Goal: Contribute content: Contribute content

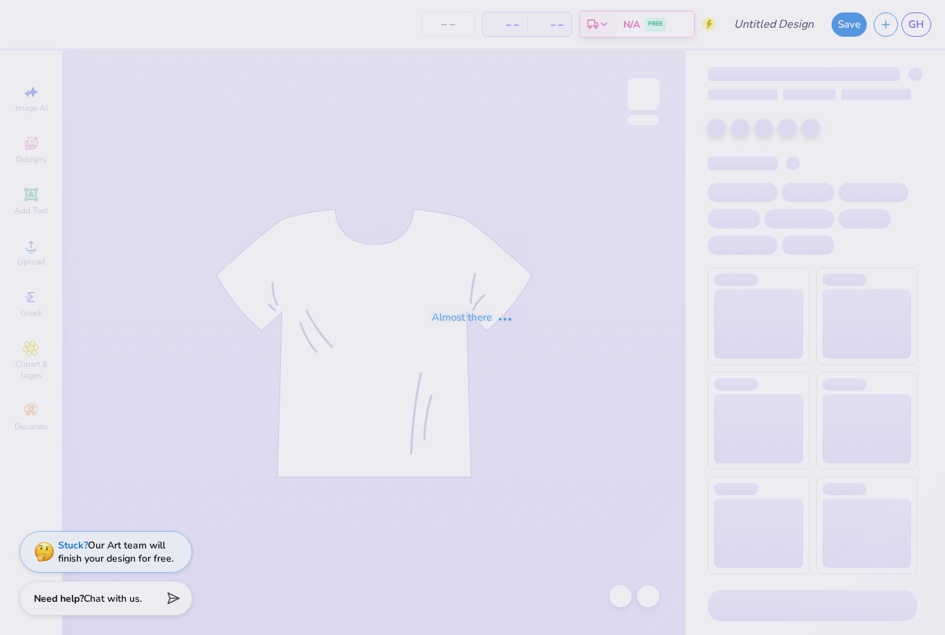
type input "The University of Texas at Austin : Grace Howard"
type input "12"
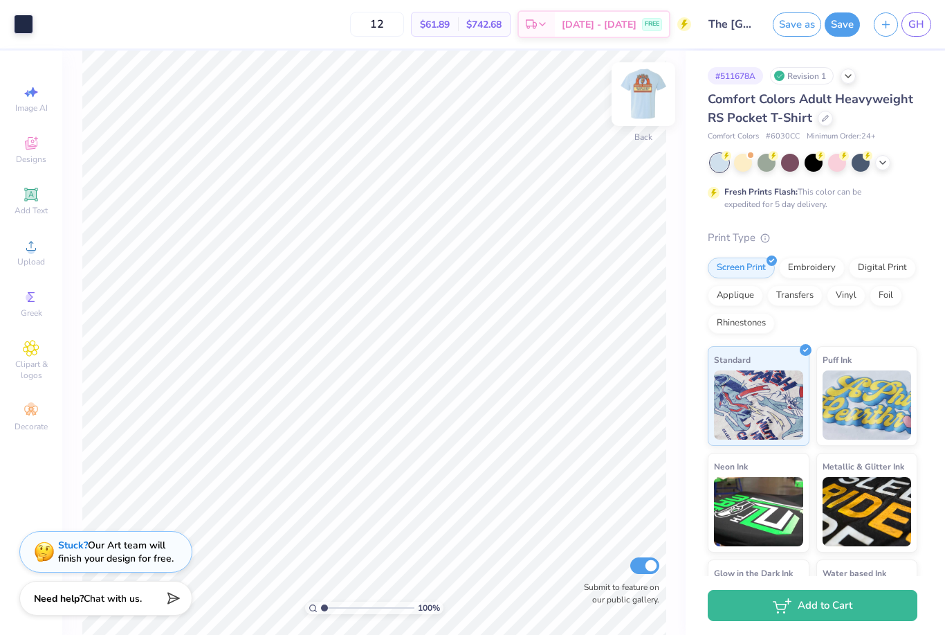
click at [640, 98] on img at bounding box center [643, 93] width 55 height 55
click at [923, 35] on link "GH" at bounding box center [917, 24] width 30 height 24
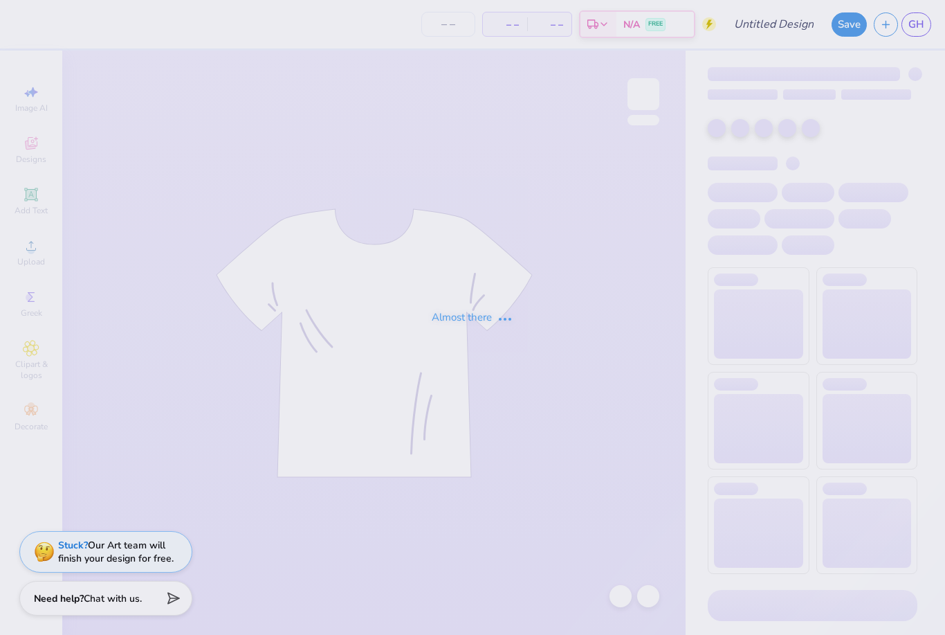
type input "The [GEOGRAPHIC_DATA][US_STATE] : [PERSON_NAME]"
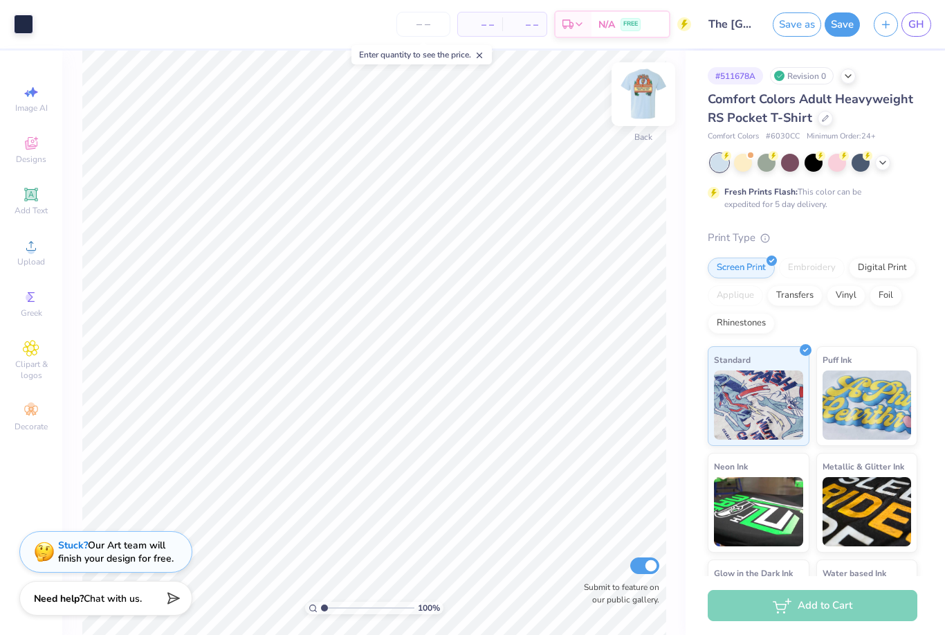
click at [653, 94] on img at bounding box center [643, 93] width 55 height 55
click at [100, 18] on icon at bounding box center [96, 22] width 11 height 11
click at [73, 57] on div at bounding box center [69, 57] width 19 height 19
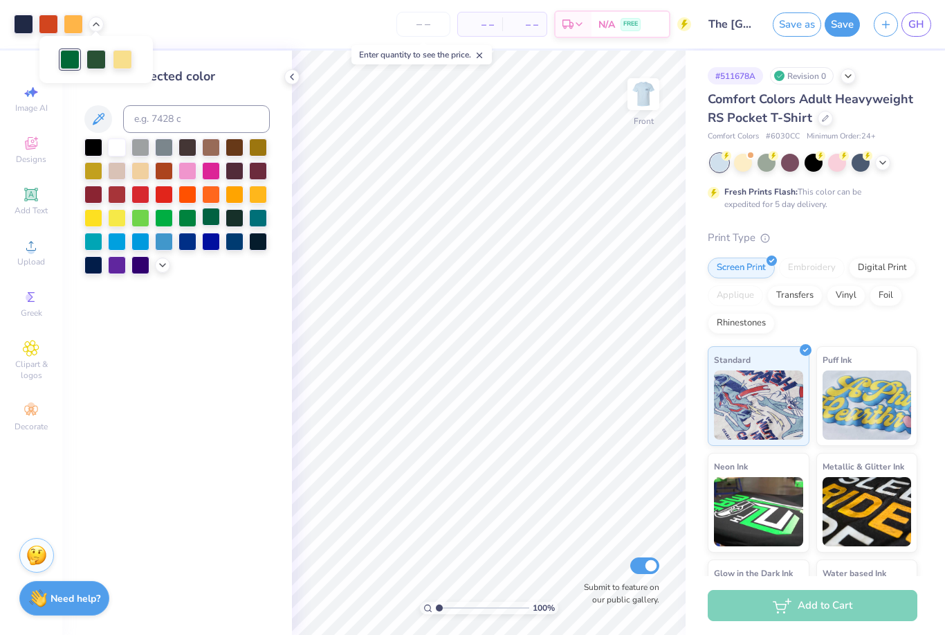
click at [209, 223] on div at bounding box center [211, 217] width 18 height 18
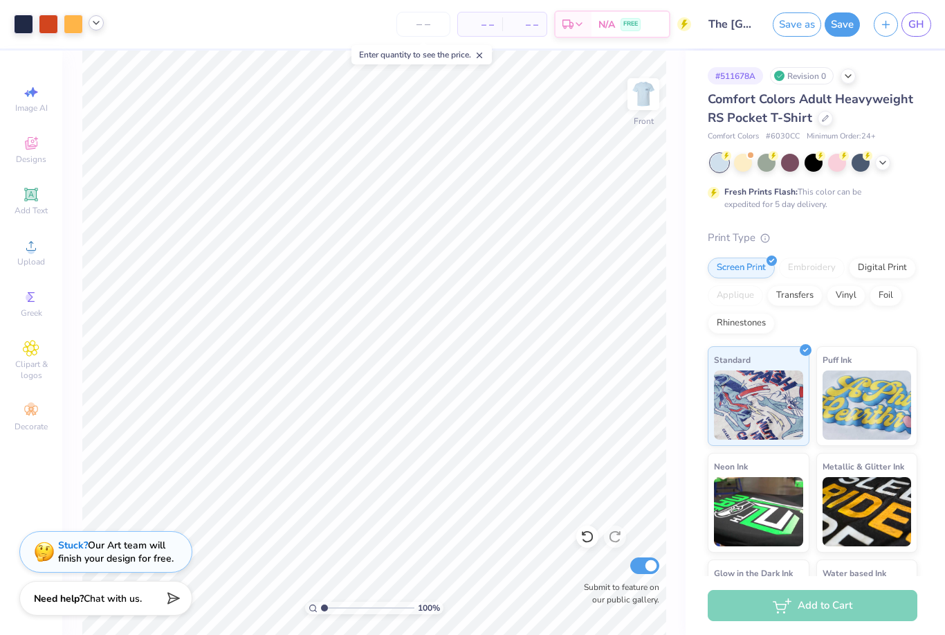
click at [99, 26] on icon at bounding box center [96, 22] width 11 height 11
click at [80, 24] on div at bounding box center [73, 22] width 19 height 19
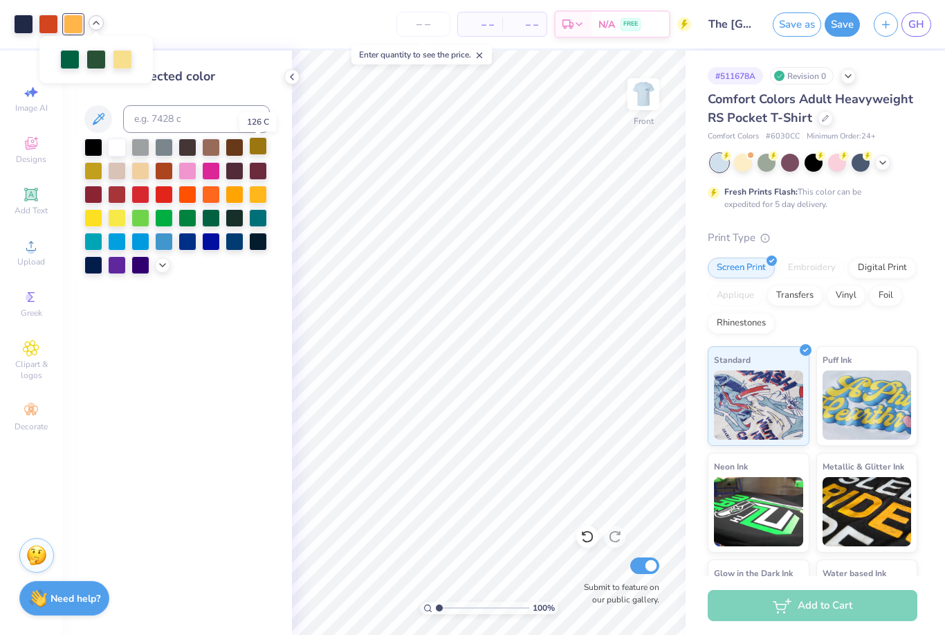
click at [260, 154] on div at bounding box center [258, 146] width 18 height 18
click at [118, 219] on div at bounding box center [117, 217] width 18 height 18
click at [262, 199] on div at bounding box center [258, 193] width 18 height 18
click at [67, 60] on div at bounding box center [69, 57] width 19 height 19
click at [161, 269] on icon at bounding box center [162, 263] width 11 height 11
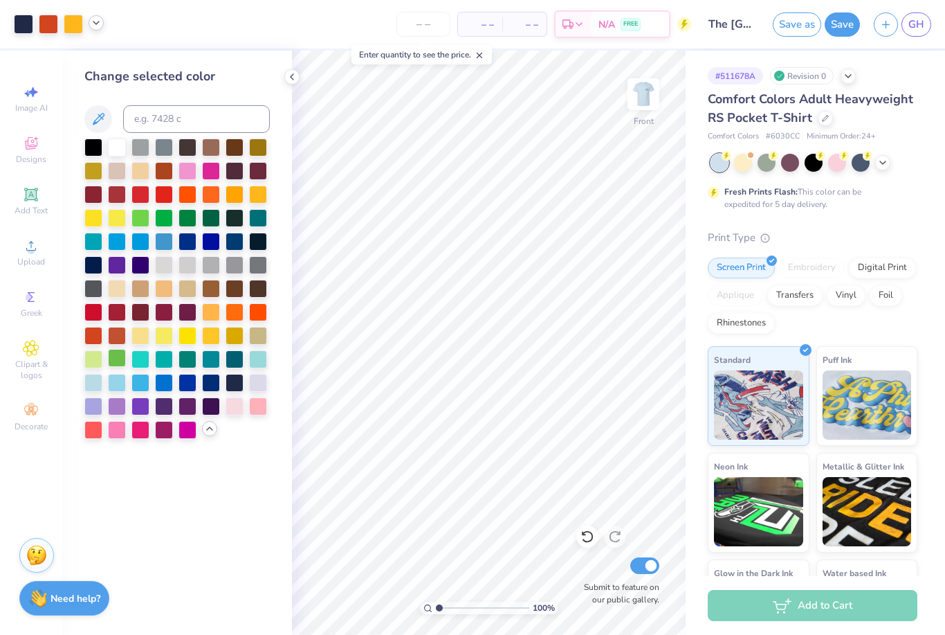
click at [118, 365] on div at bounding box center [117, 358] width 18 height 18
click at [188, 223] on div at bounding box center [188, 217] width 18 height 18
click at [96, 17] on div at bounding box center [96, 22] width 15 height 15
click at [835, 26] on button "Save" at bounding box center [842, 22] width 35 height 24
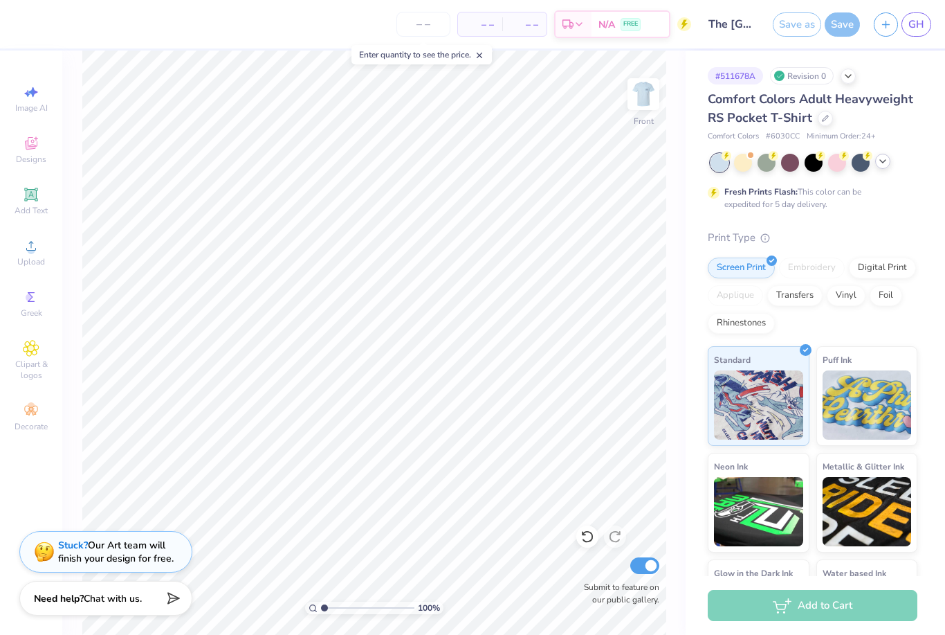
click at [886, 165] on icon at bounding box center [883, 161] width 11 height 11
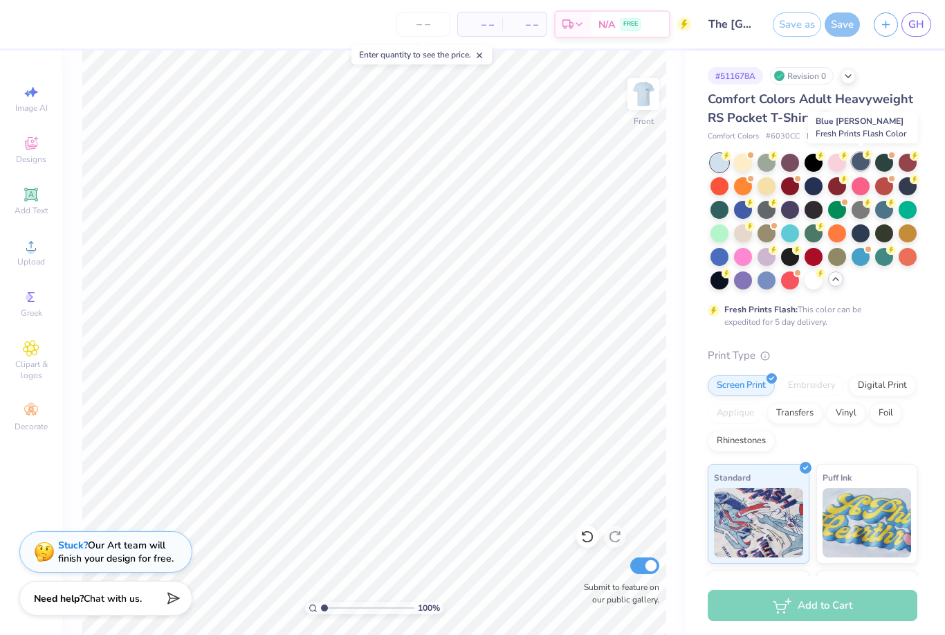
click at [860, 165] on div at bounding box center [861, 161] width 18 height 18
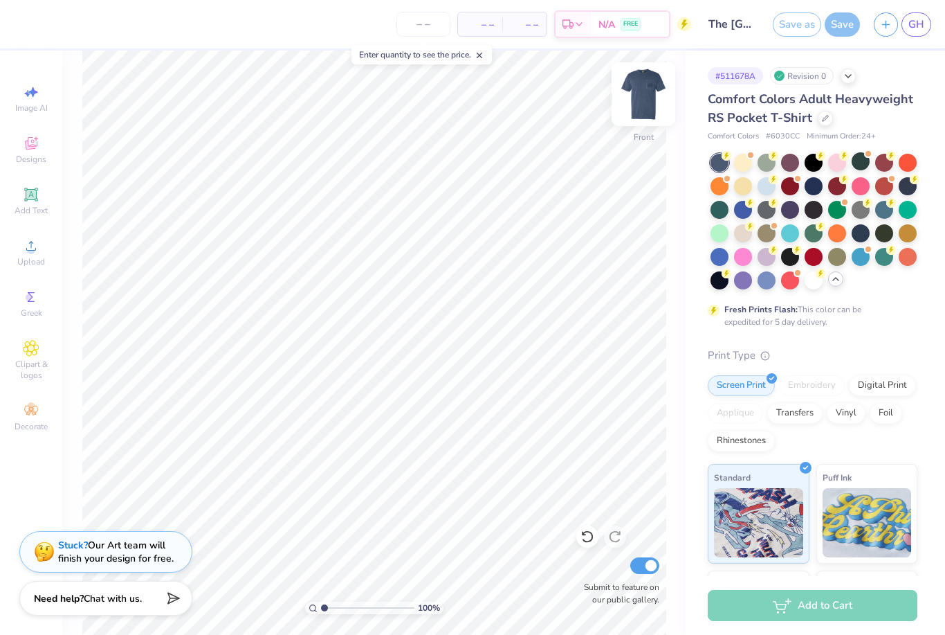
click at [645, 94] on img at bounding box center [643, 93] width 55 height 55
click at [832, 260] on div at bounding box center [838, 255] width 18 height 18
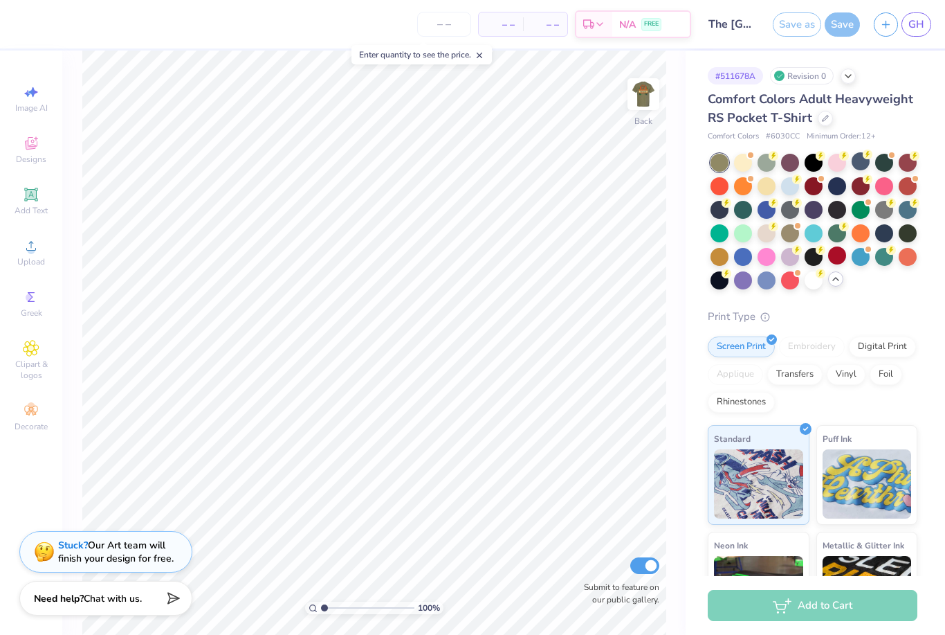
click at [837, 260] on div at bounding box center [838, 255] width 18 height 18
click at [664, 100] on img at bounding box center [643, 93] width 55 height 55
click at [835, 283] on icon at bounding box center [836, 278] width 11 height 11
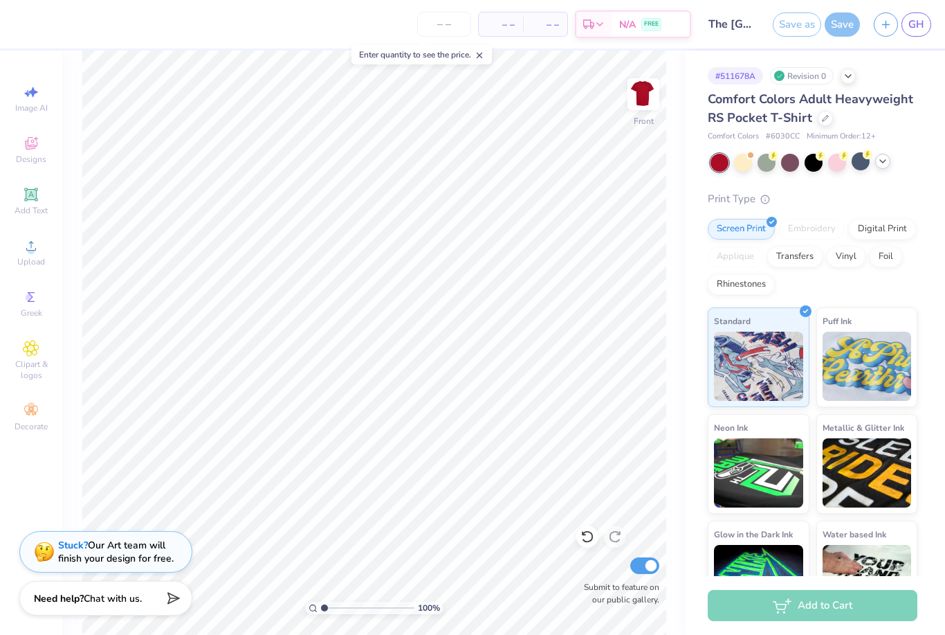
click at [899, 167] on div at bounding box center [814, 163] width 207 height 18
click at [893, 166] on div at bounding box center [814, 163] width 207 height 18
click at [886, 165] on icon at bounding box center [883, 161] width 11 height 11
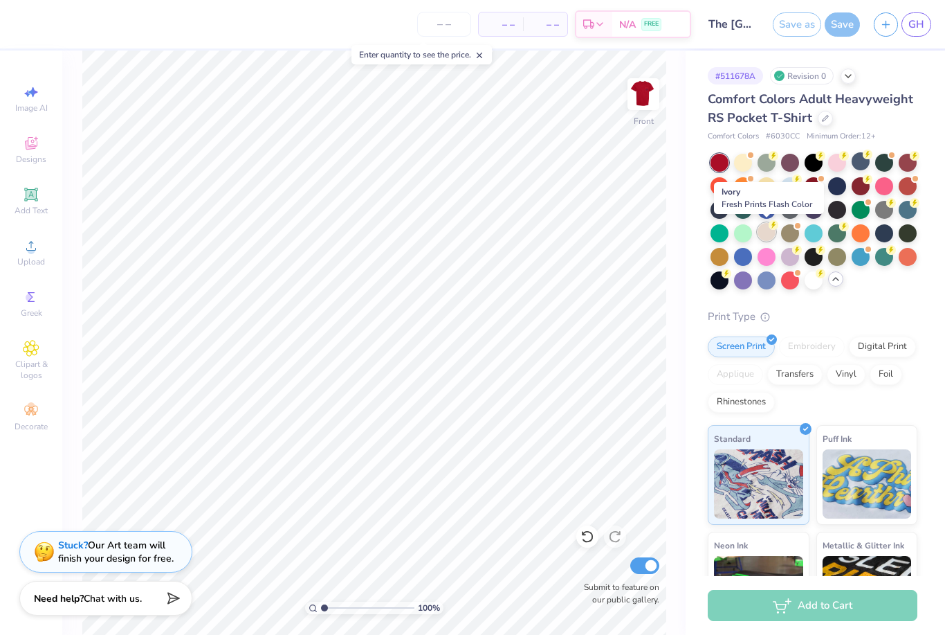
click at [768, 237] on div at bounding box center [767, 232] width 18 height 18
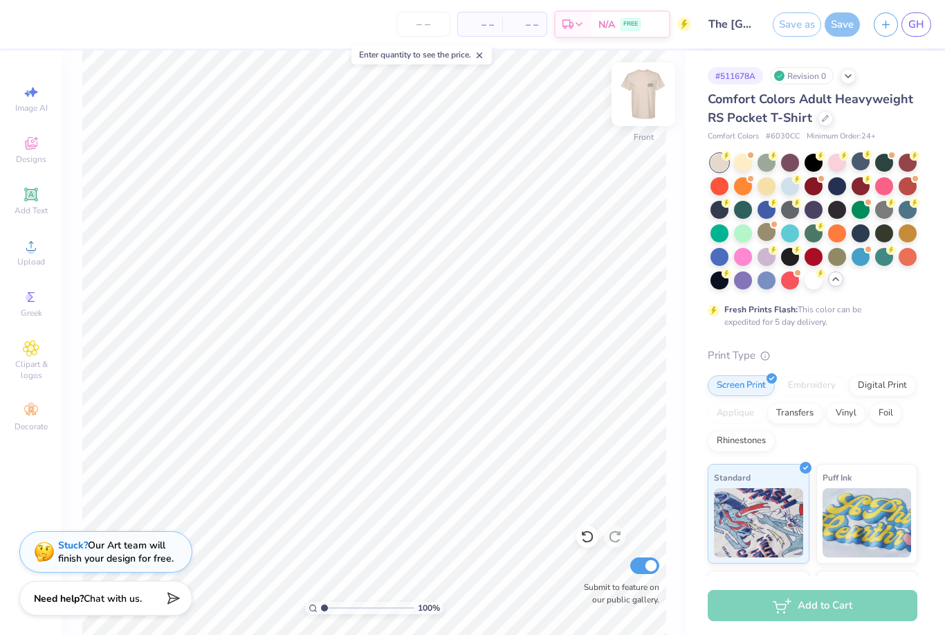
click at [641, 100] on img at bounding box center [643, 93] width 55 height 55
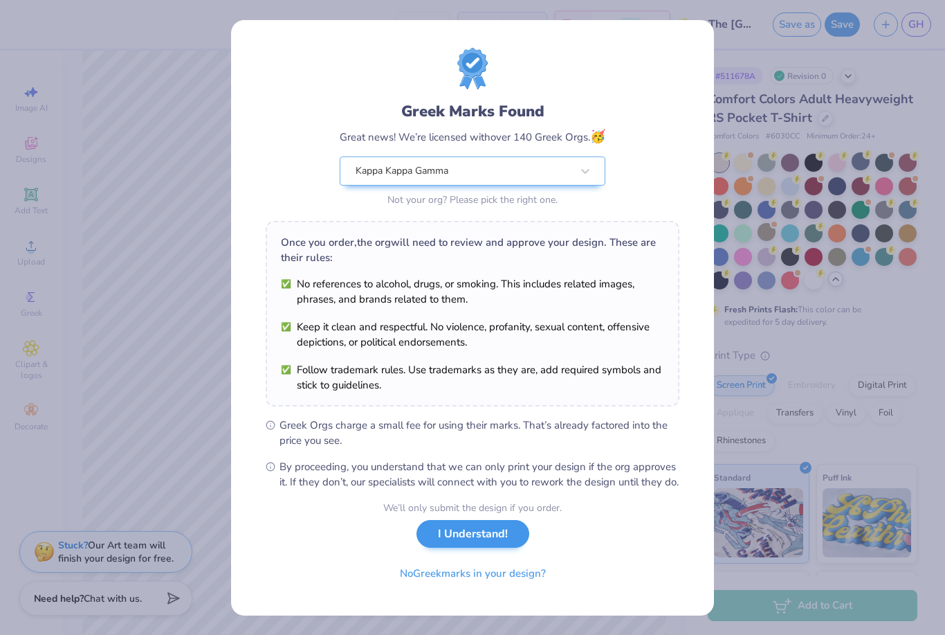
click at [467, 548] on button "I Understand!" at bounding box center [473, 534] width 113 height 28
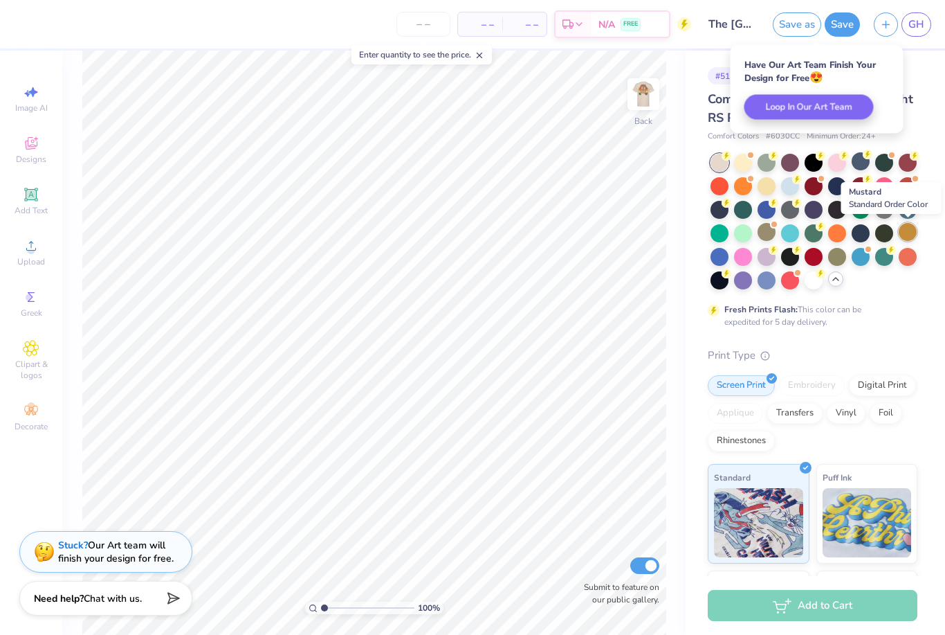
click at [911, 238] on div at bounding box center [908, 232] width 18 height 18
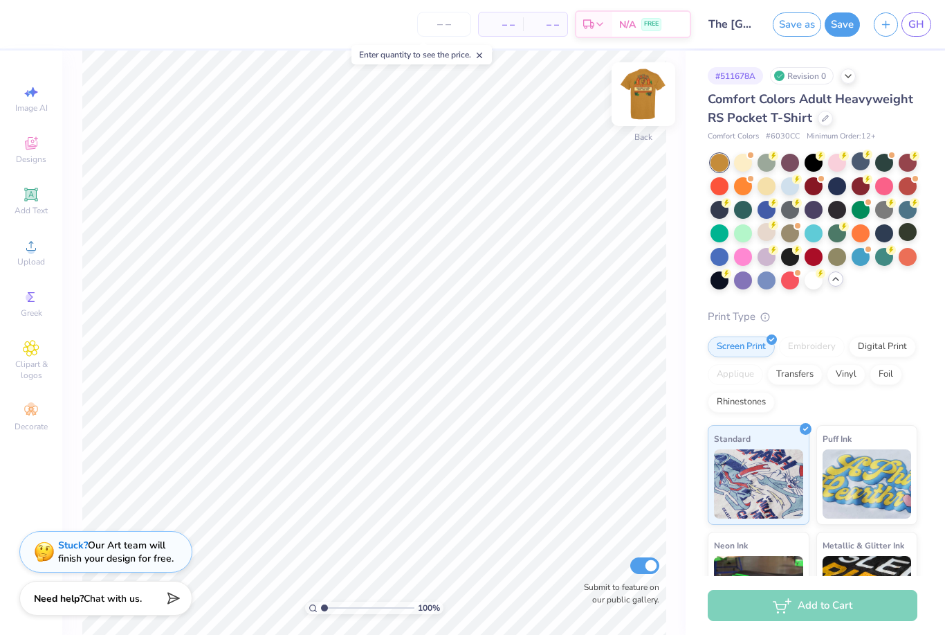
click at [637, 107] on img at bounding box center [643, 93] width 55 height 55
click at [762, 280] on div at bounding box center [767, 279] width 18 height 18
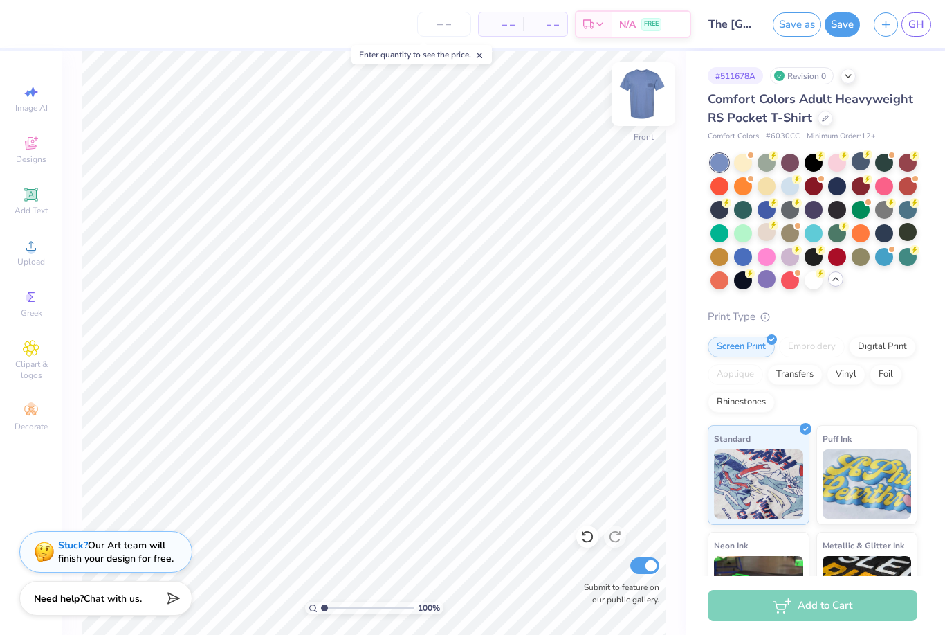
click at [637, 111] on img at bounding box center [643, 93] width 55 height 55
click at [642, 96] on img at bounding box center [643, 93] width 55 height 55
click at [786, 190] on div at bounding box center [790, 185] width 18 height 18
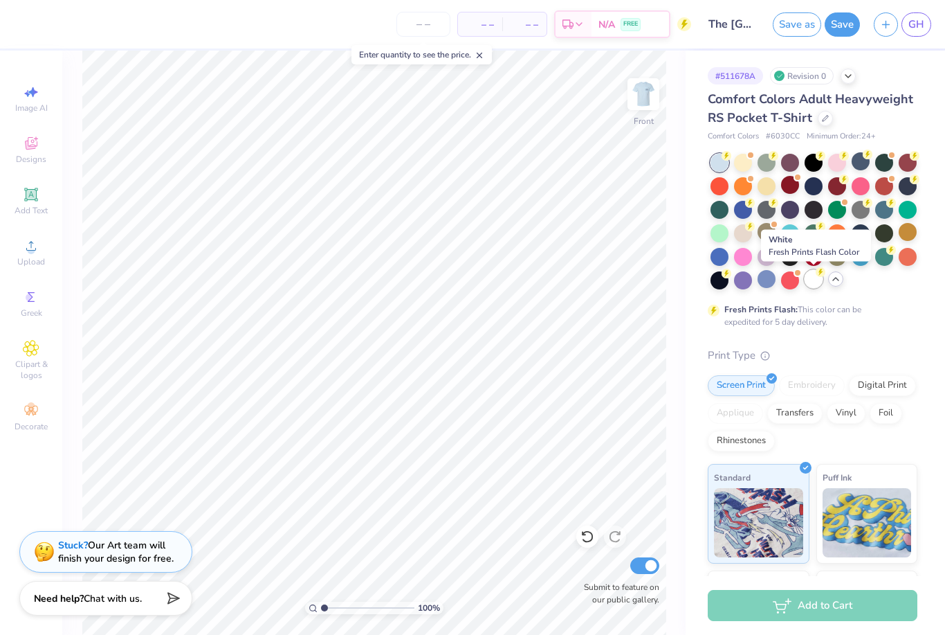
click at [813, 280] on div at bounding box center [814, 279] width 18 height 18
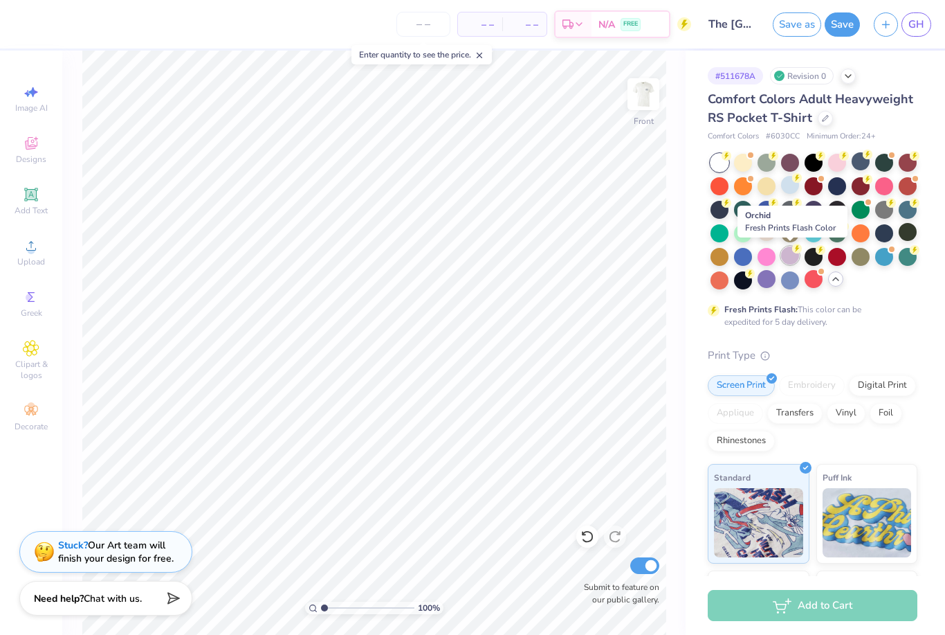
click at [797, 262] on div at bounding box center [790, 255] width 18 height 18
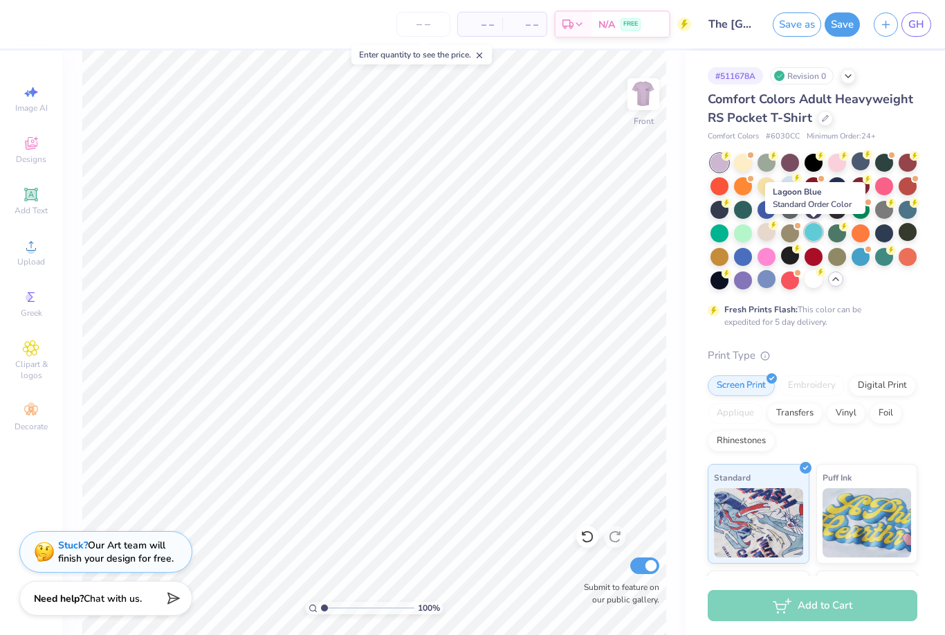
click at [815, 235] on div at bounding box center [814, 232] width 18 height 18
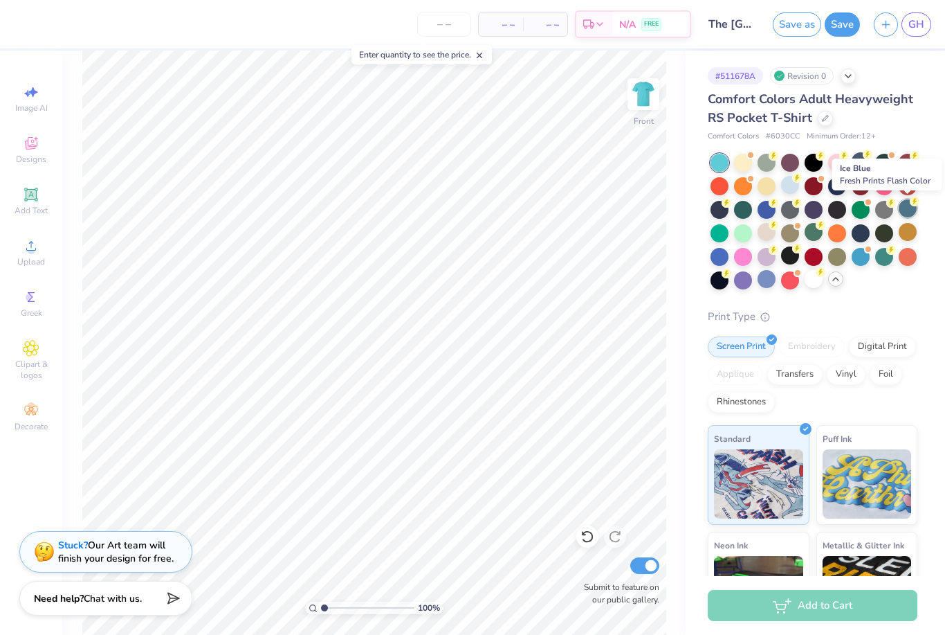
click at [914, 215] on div at bounding box center [908, 208] width 18 height 18
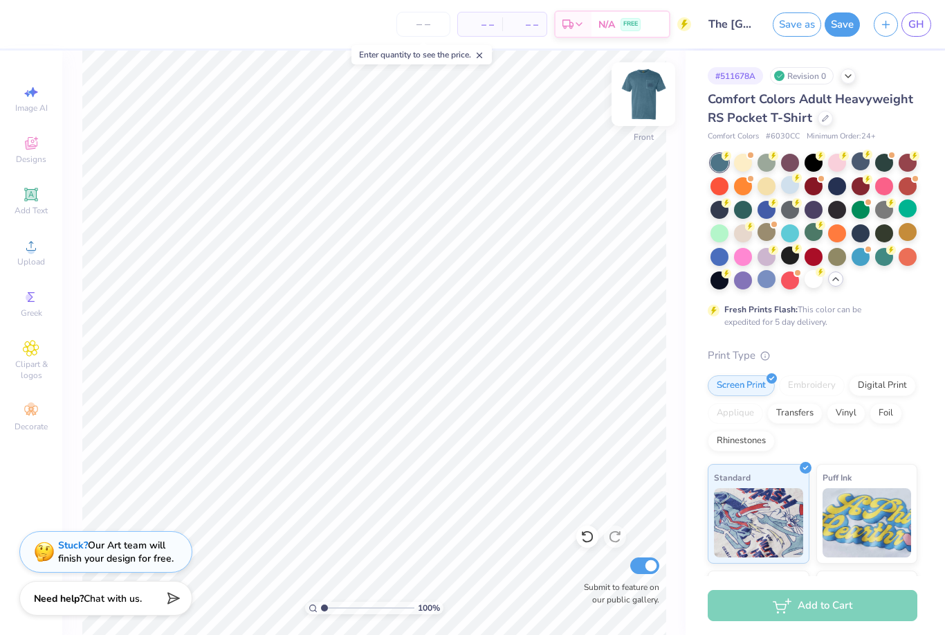
click at [644, 109] on img at bounding box center [643, 93] width 55 height 55
click at [767, 283] on div at bounding box center [767, 279] width 18 height 18
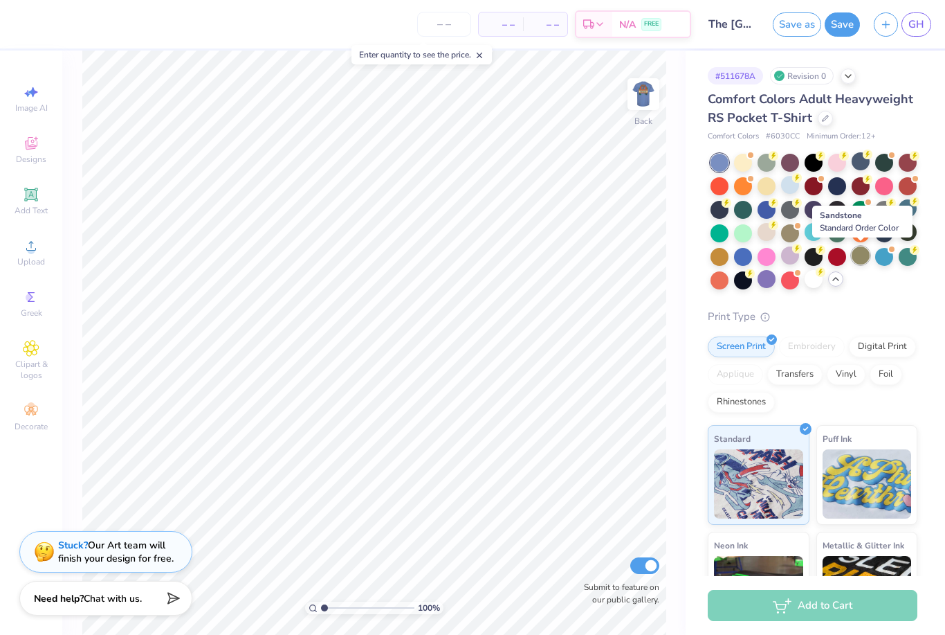
click at [866, 255] on div at bounding box center [861, 255] width 18 height 18
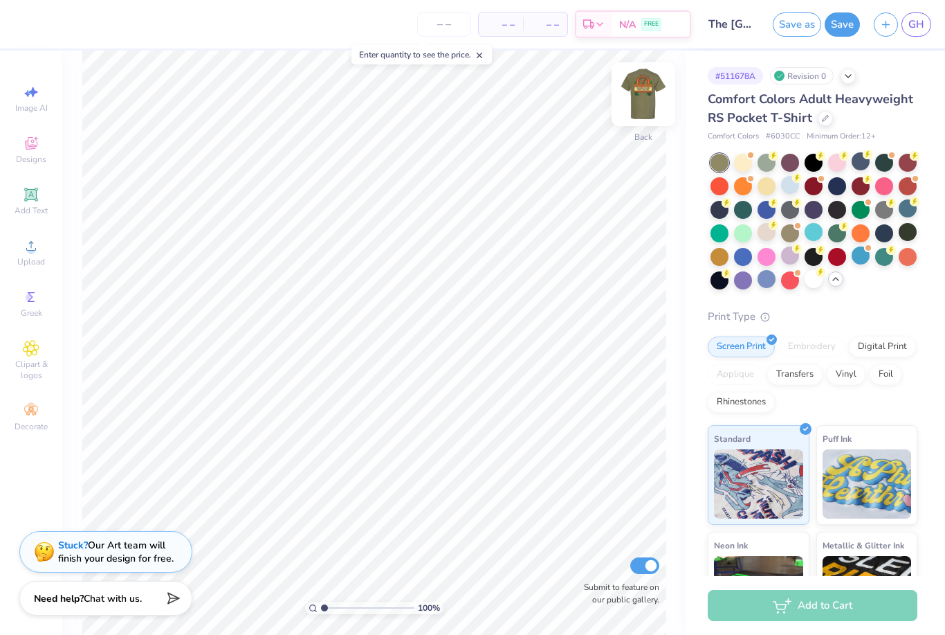
click at [644, 96] on img at bounding box center [643, 93] width 55 height 55
click at [642, 94] on img at bounding box center [643, 93] width 55 height 55
click at [788, 189] on div at bounding box center [790, 185] width 18 height 18
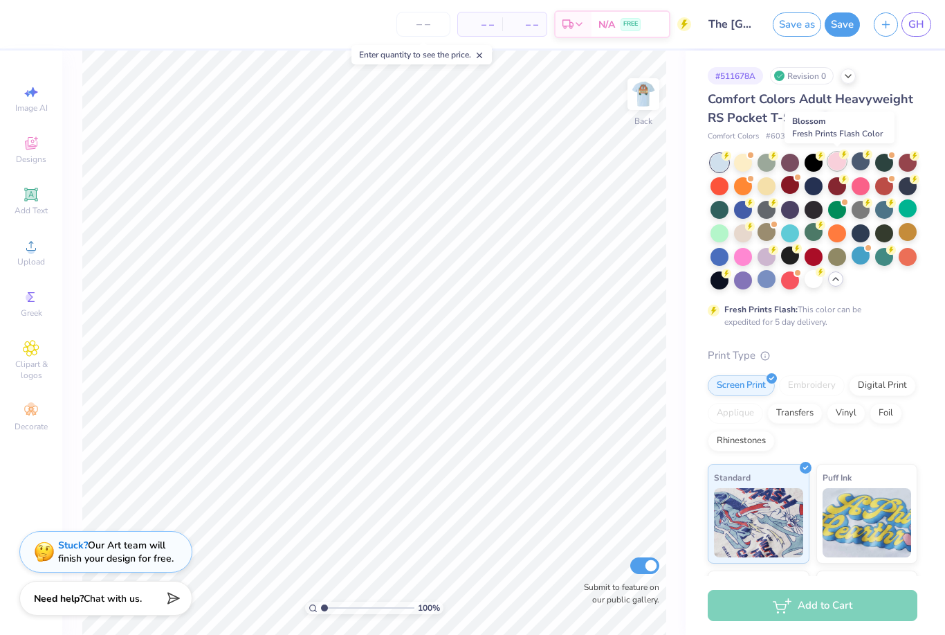
click at [835, 162] on div at bounding box center [838, 161] width 18 height 18
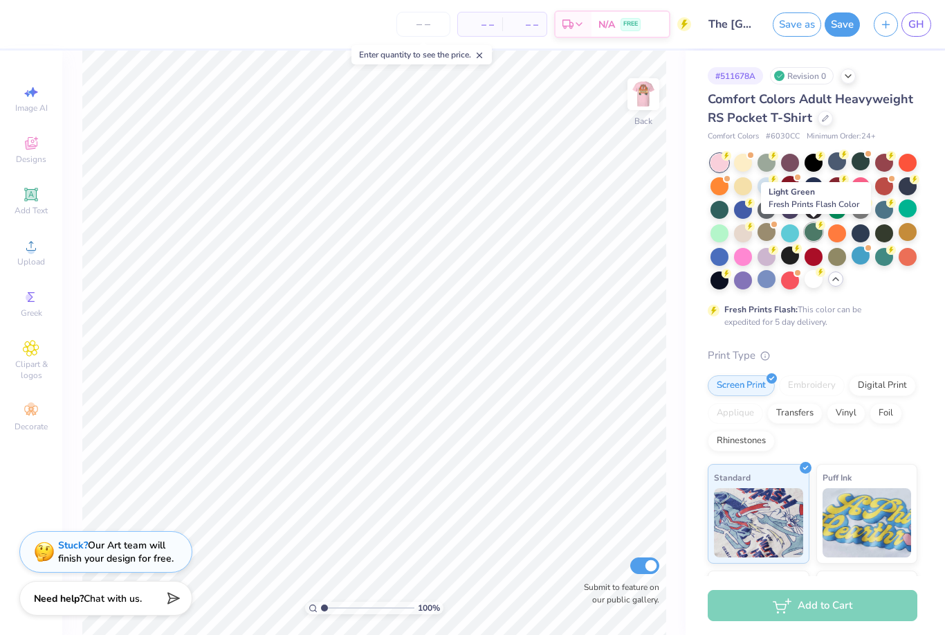
click at [817, 237] on div at bounding box center [814, 232] width 18 height 18
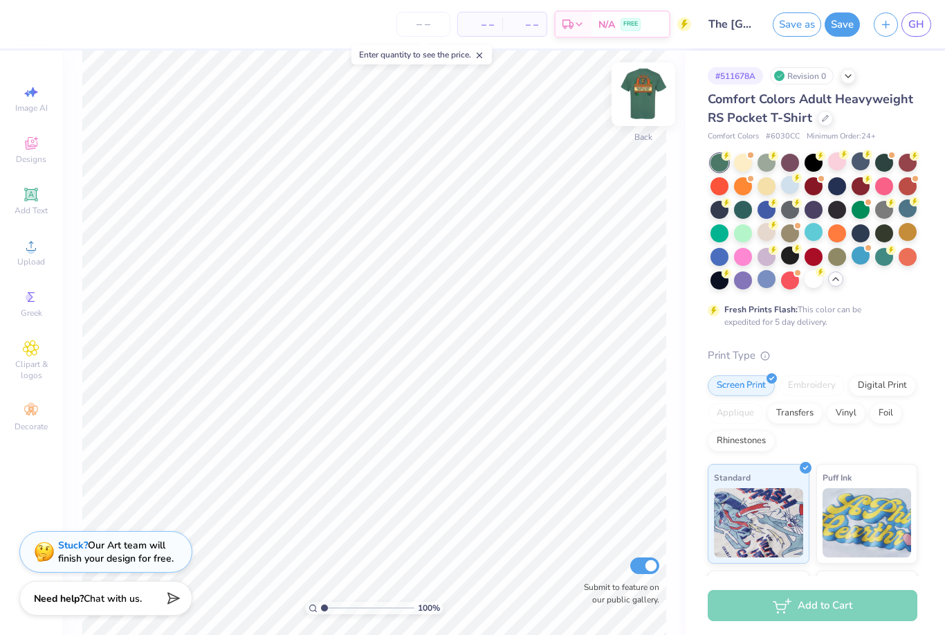
click at [646, 119] on img at bounding box center [643, 93] width 55 height 55
click at [768, 189] on div at bounding box center [767, 185] width 18 height 18
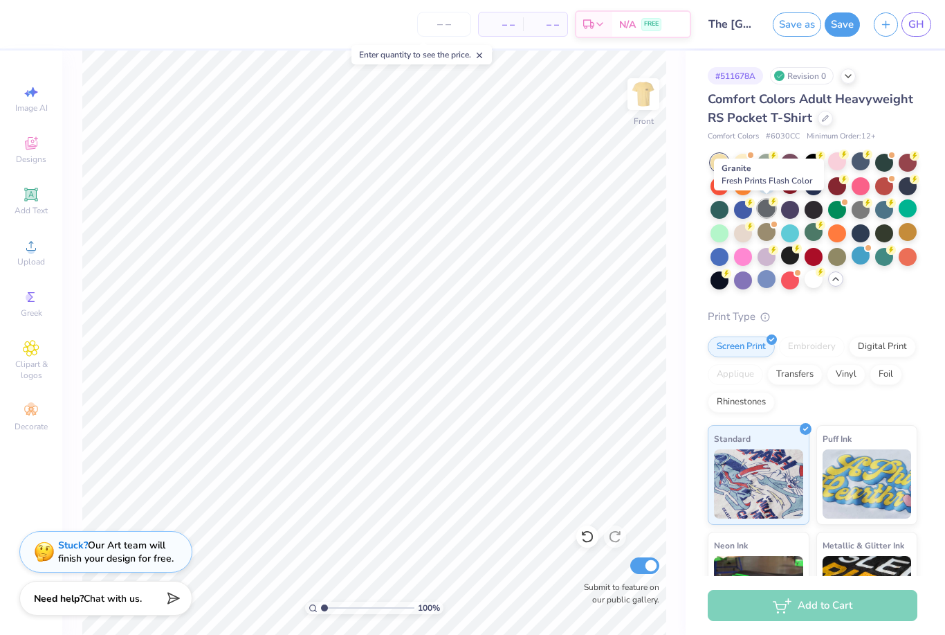
click at [766, 216] on div at bounding box center [767, 208] width 18 height 18
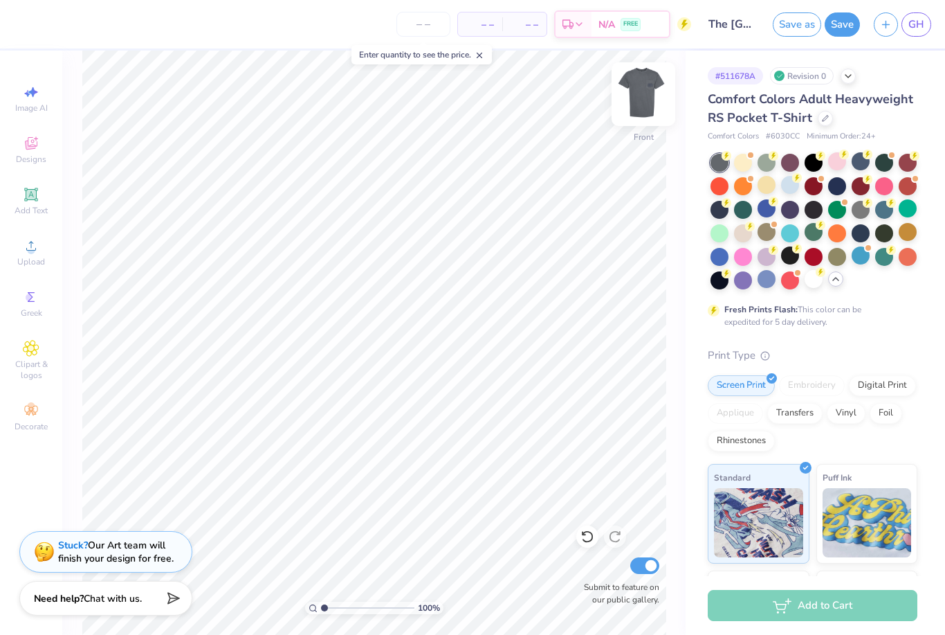
click at [652, 93] on img at bounding box center [643, 93] width 55 height 55
click at [764, 257] on div at bounding box center [767, 255] width 18 height 18
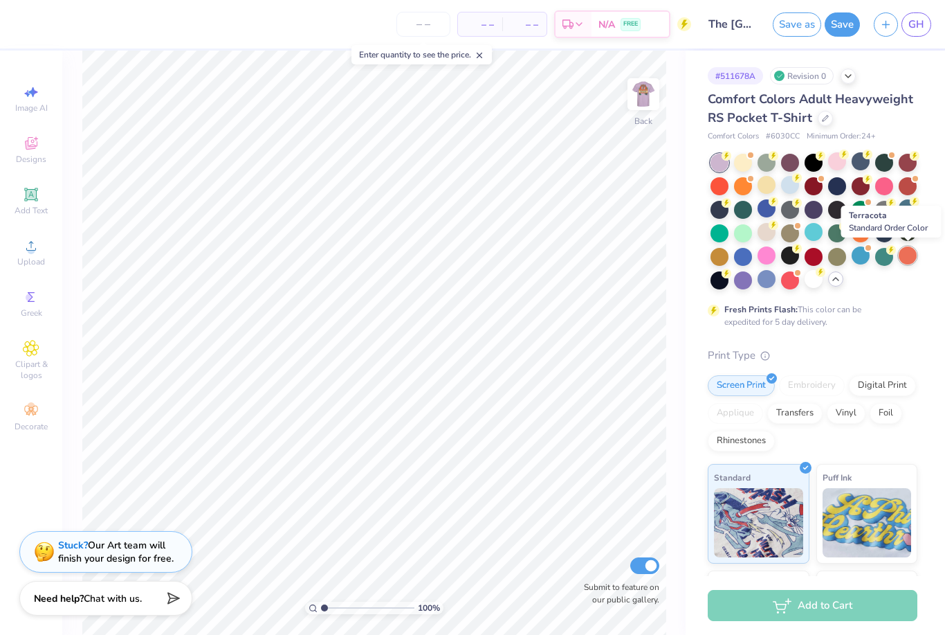
click at [912, 257] on div at bounding box center [908, 255] width 18 height 18
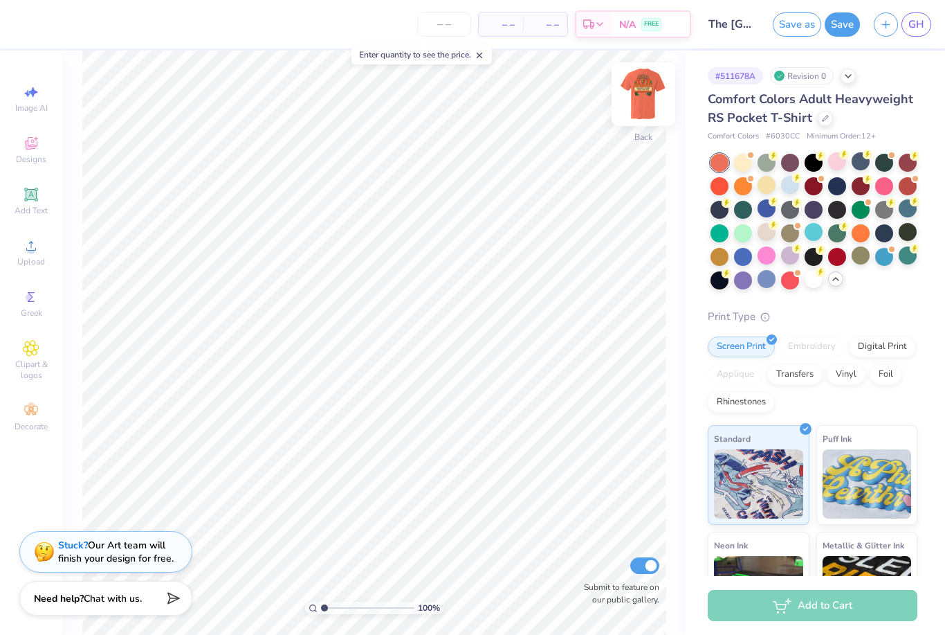
click at [642, 96] on img at bounding box center [643, 93] width 55 height 55
click at [908, 210] on div at bounding box center [908, 208] width 18 height 18
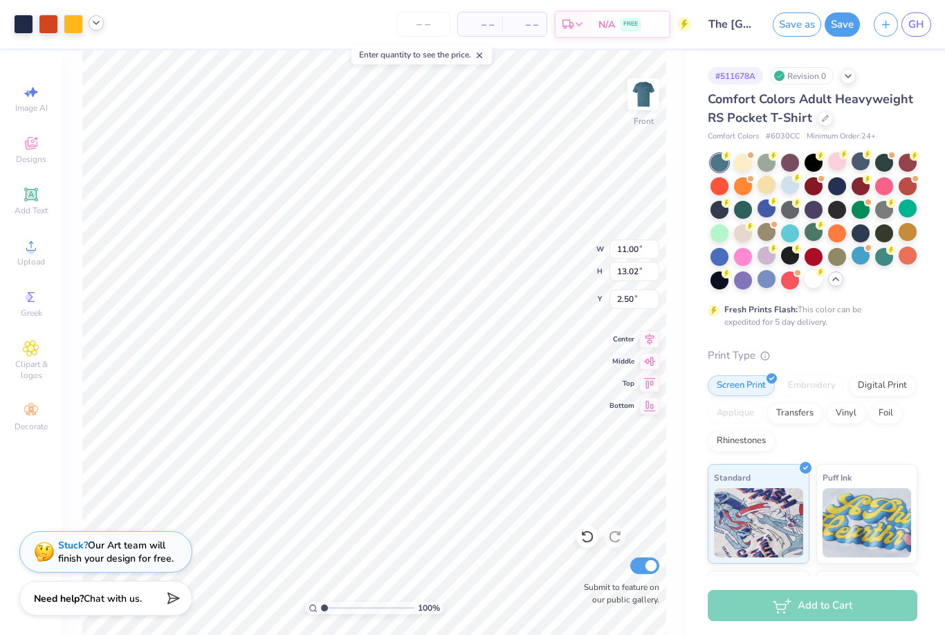
click at [97, 28] on div at bounding box center [96, 22] width 15 height 15
click at [73, 58] on div at bounding box center [69, 57] width 19 height 19
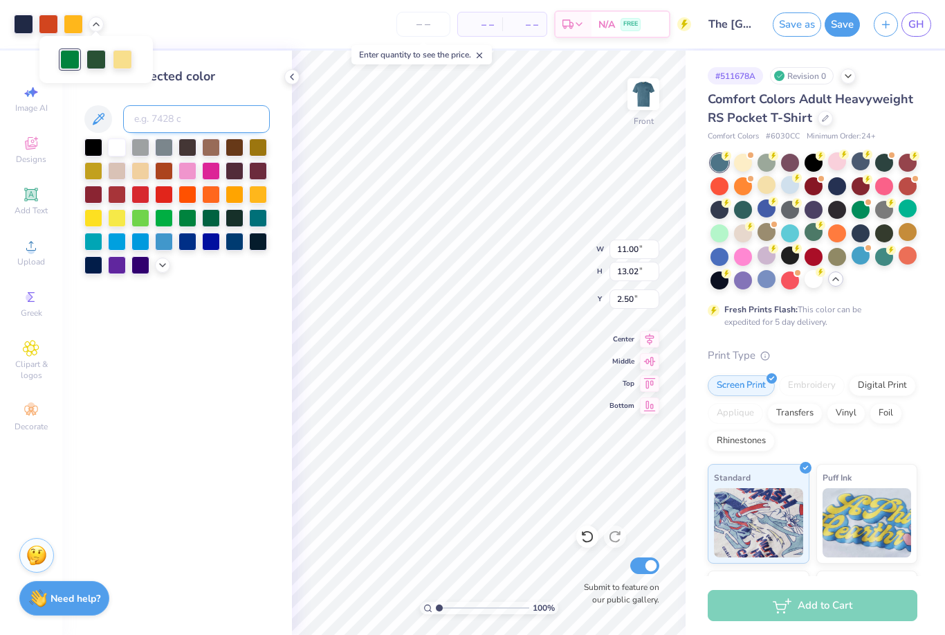
click at [206, 123] on input at bounding box center [196, 119] width 147 height 28
type input "5757"
click at [102, 28] on div at bounding box center [96, 22] width 15 height 15
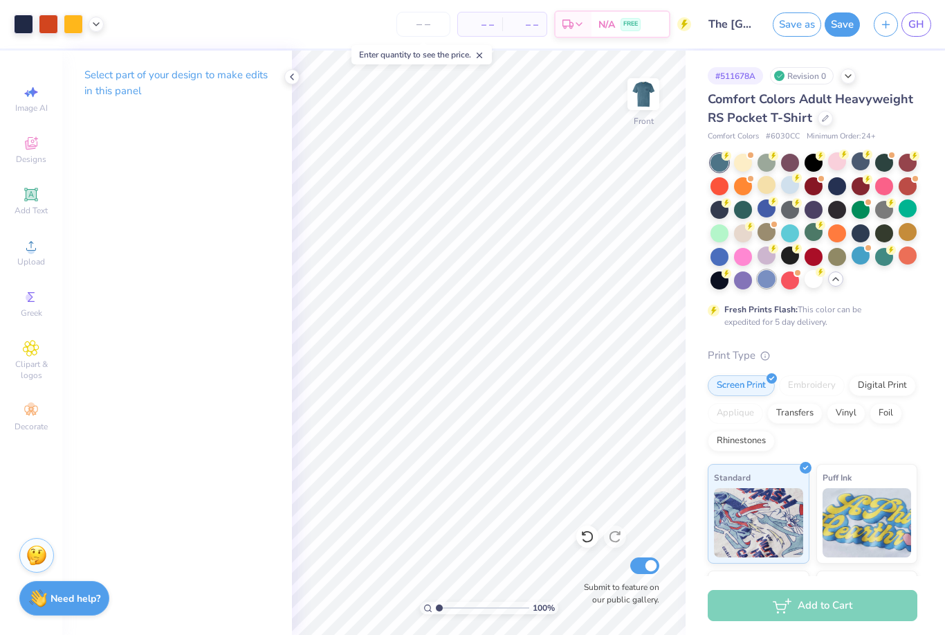
click at [775, 285] on div at bounding box center [767, 279] width 18 height 18
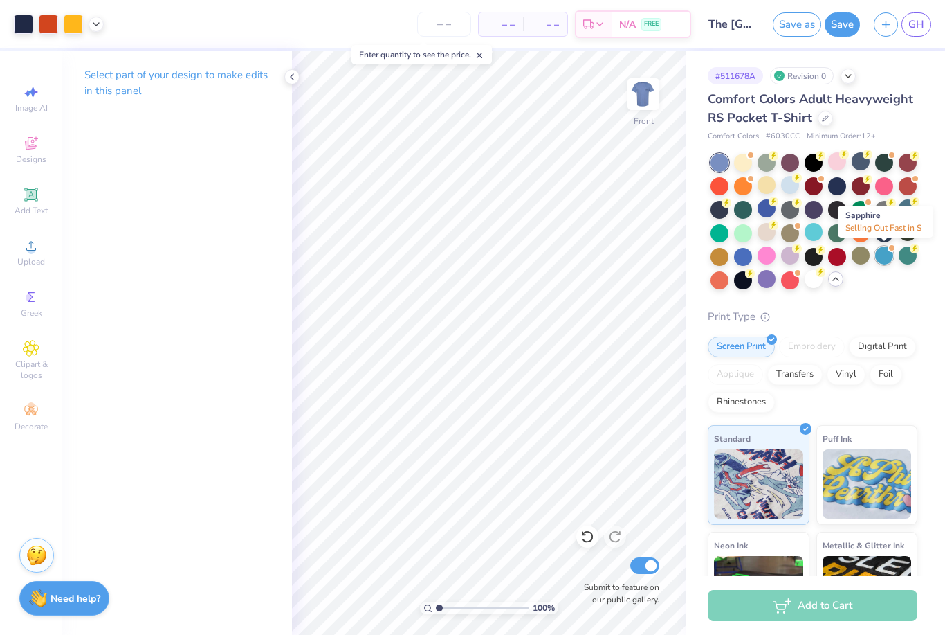
click at [888, 260] on div at bounding box center [885, 255] width 18 height 18
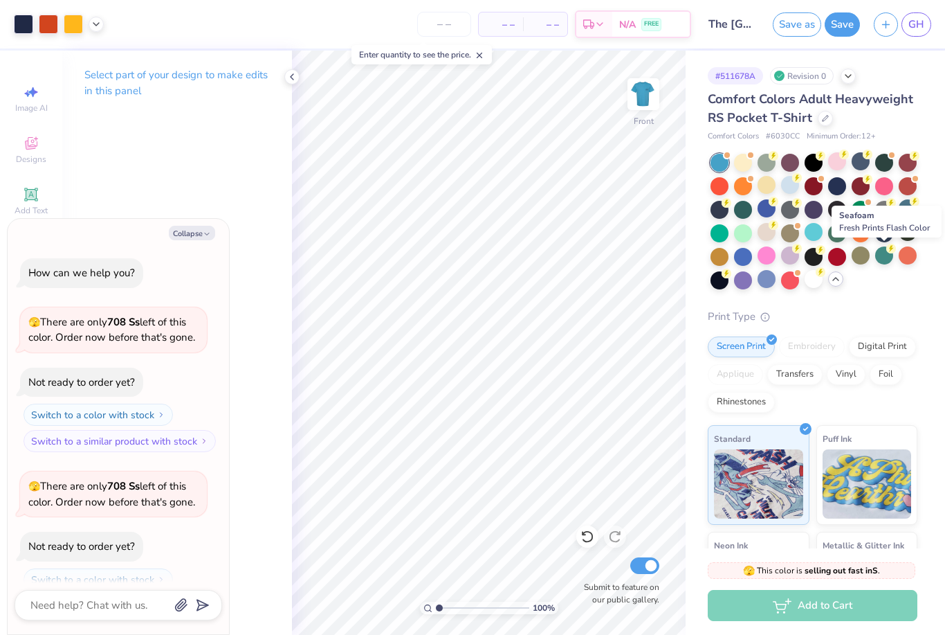
scroll to position [42, 0]
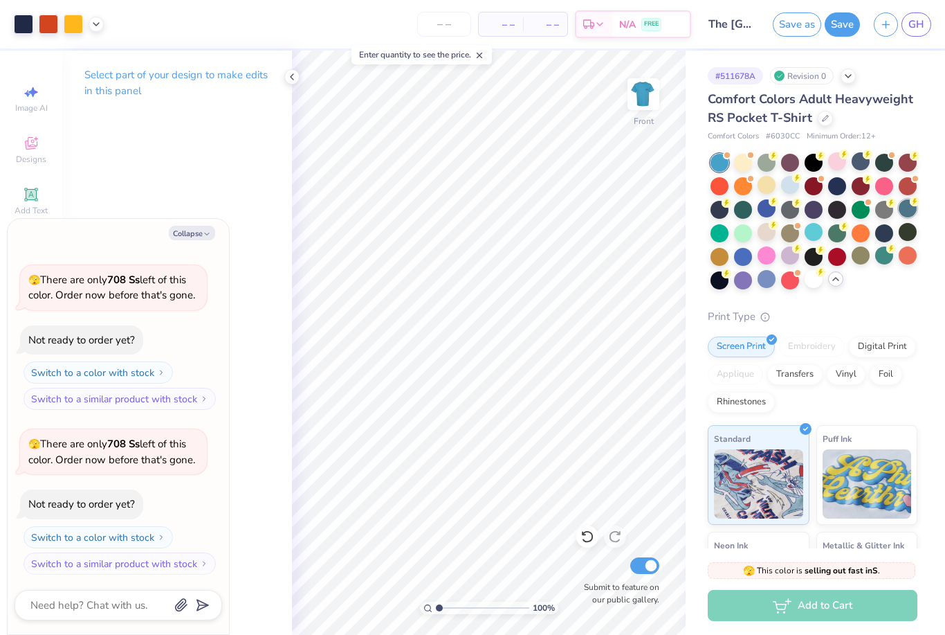
click at [912, 211] on div at bounding box center [908, 208] width 18 height 18
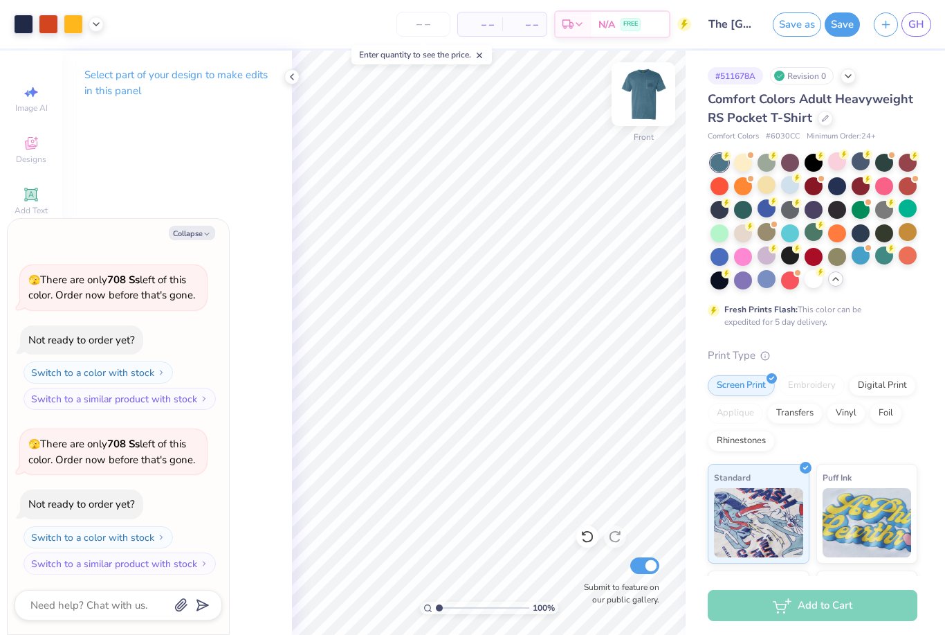
click at [644, 108] on img at bounding box center [643, 93] width 55 height 55
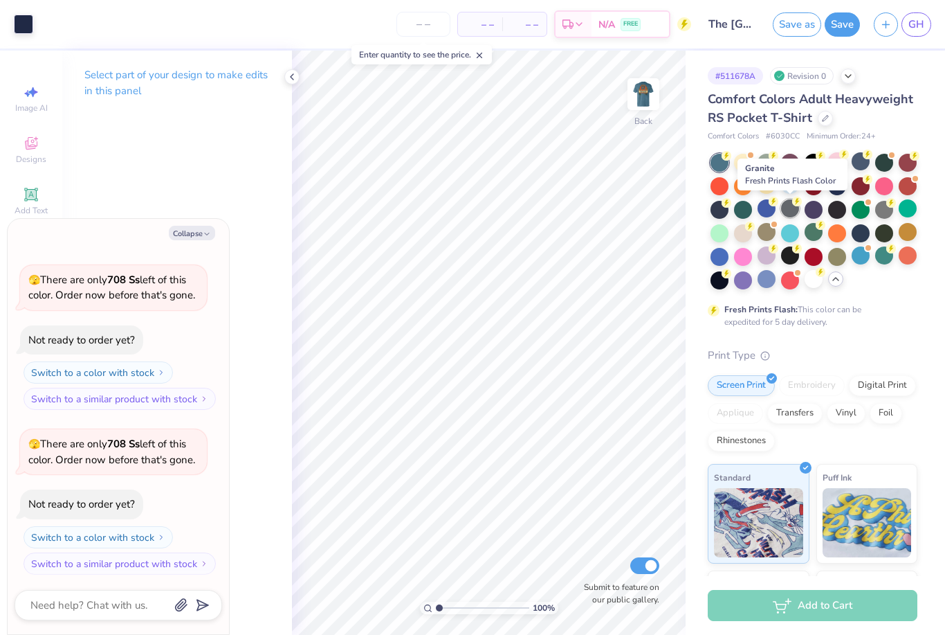
click at [799, 210] on div at bounding box center [790, 208] width 18 height 18
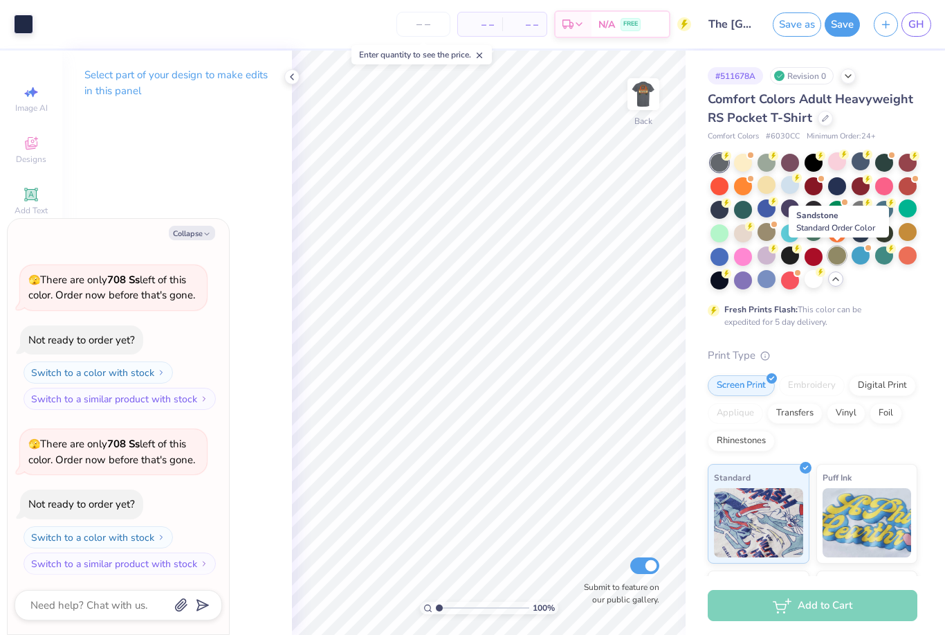
click at [837, 261] on div at bounding box center [838, 255] width 18 height 18
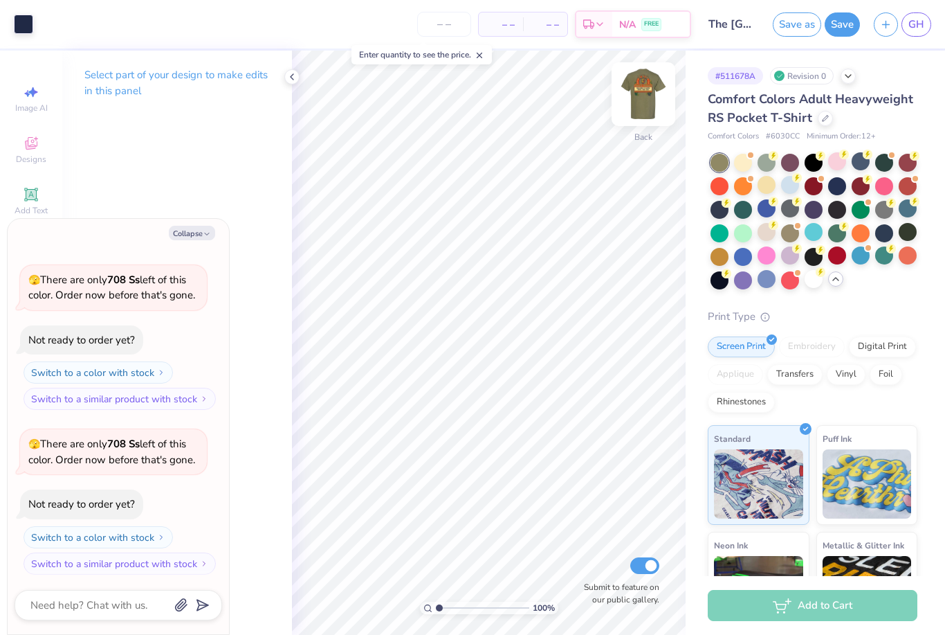
click at [644, 91] on img at bounding box center [643, 93] width 55 height 55
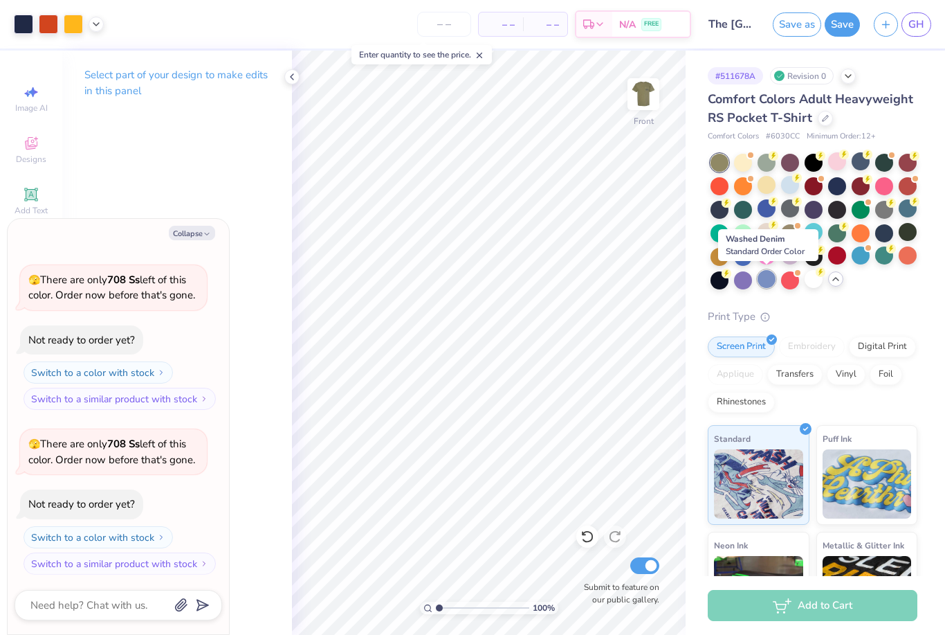
click at [766, 287] on div at bounding box center [767, 279] width 18 height 18
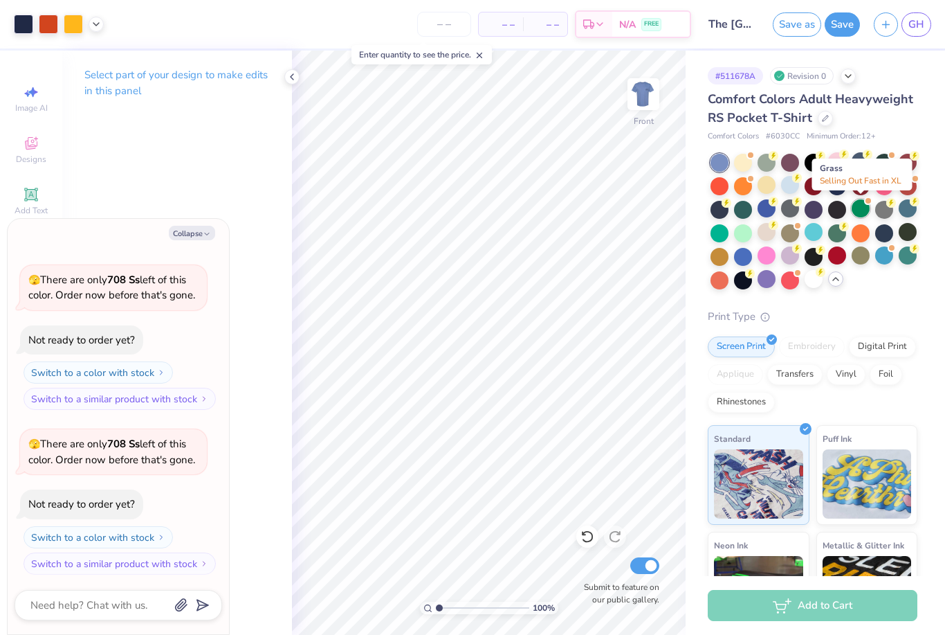
click at [859, 213] on div at bounding box center [861, 208] width 18 height 18
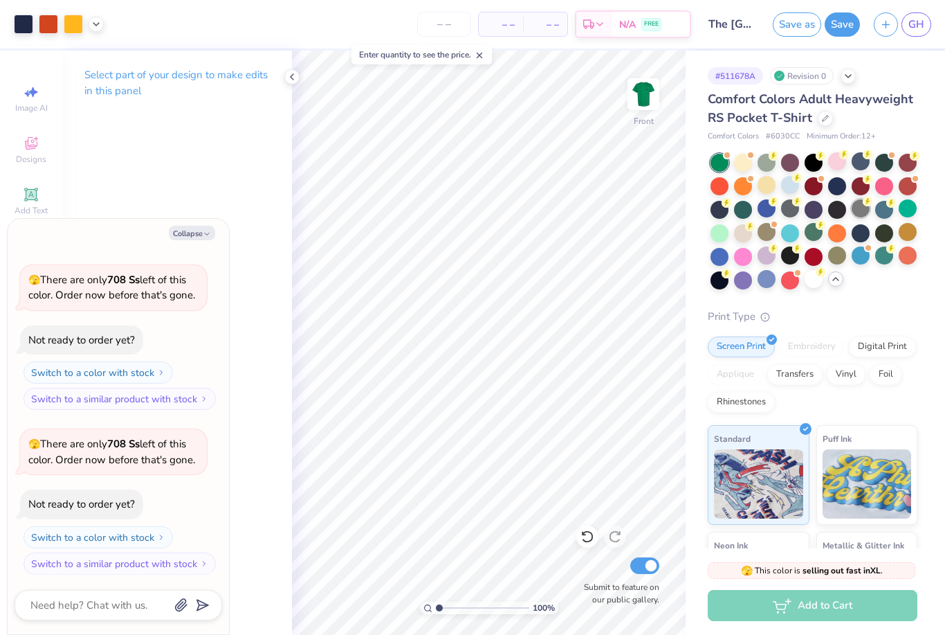
scroll to position [221, 0]
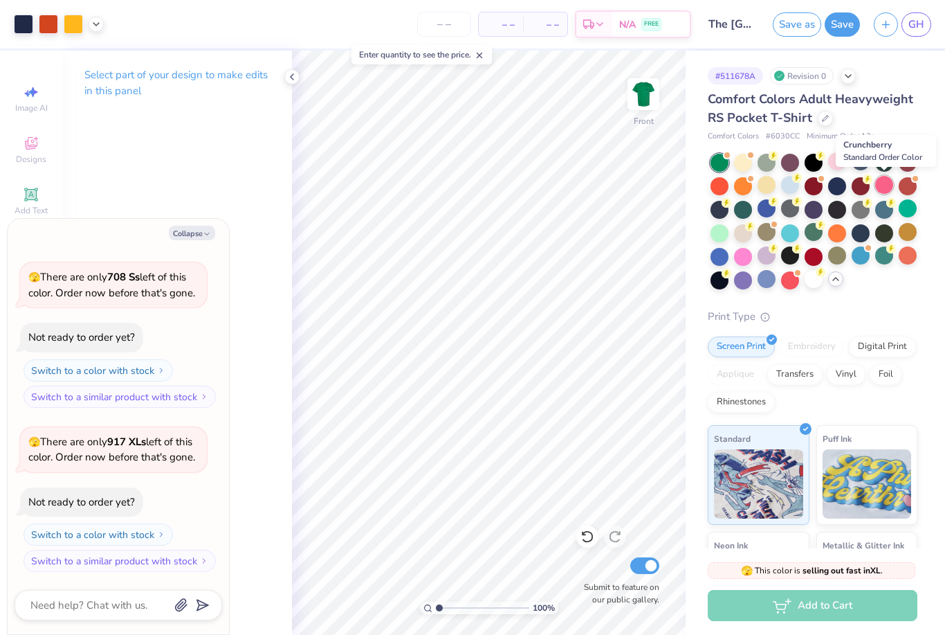
click at [889, 190] on div at bounding box center [885, 185] width 18 height 18
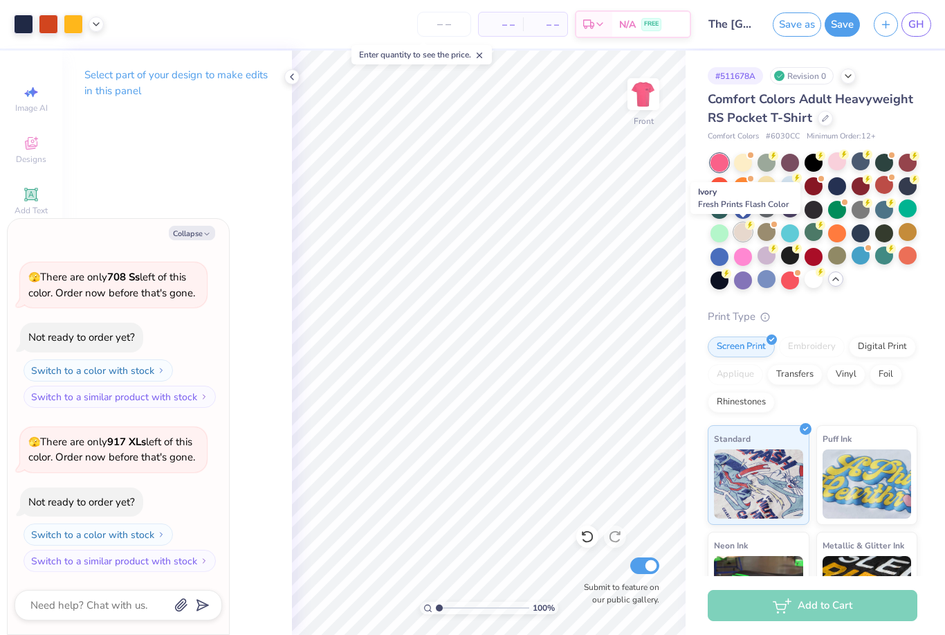
click at [743, 235] on div at bounding box center [743, 232] width 18 height 18
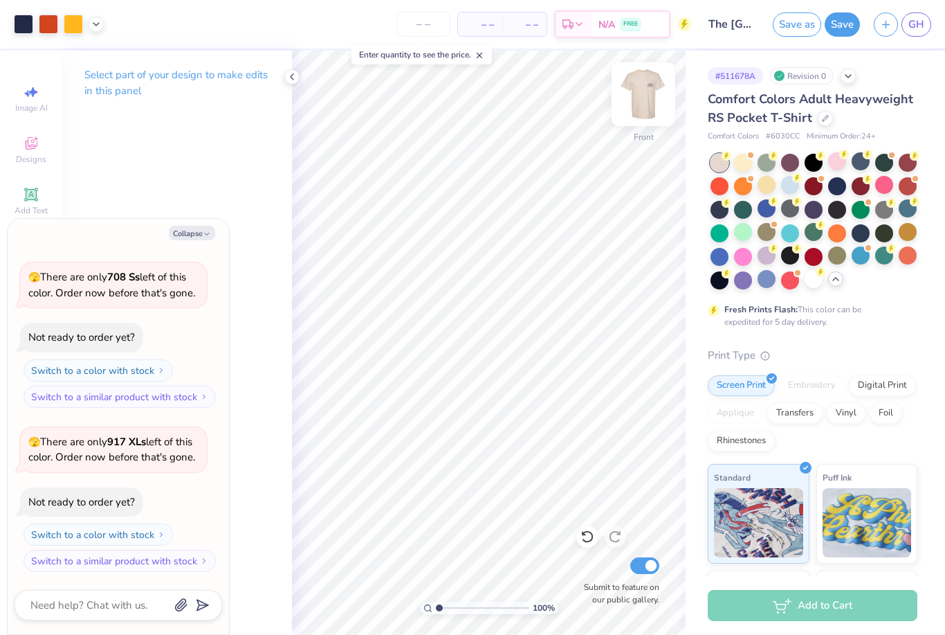
click at [653, 94] on img at bounding box center [643, 93] width 55 height 55
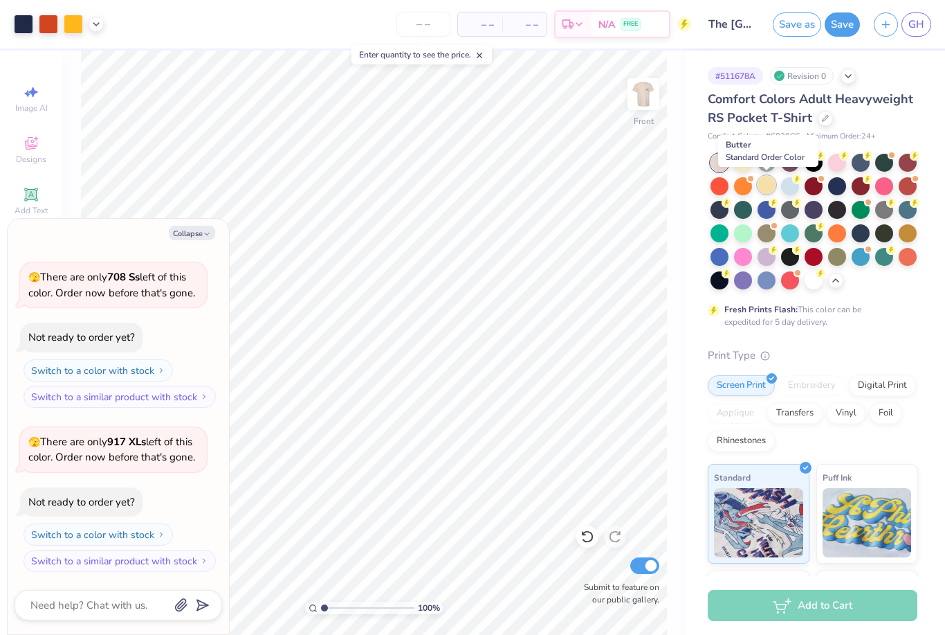
click at [771, 183] on div at bounding box center [767, 185] width 18 height 18
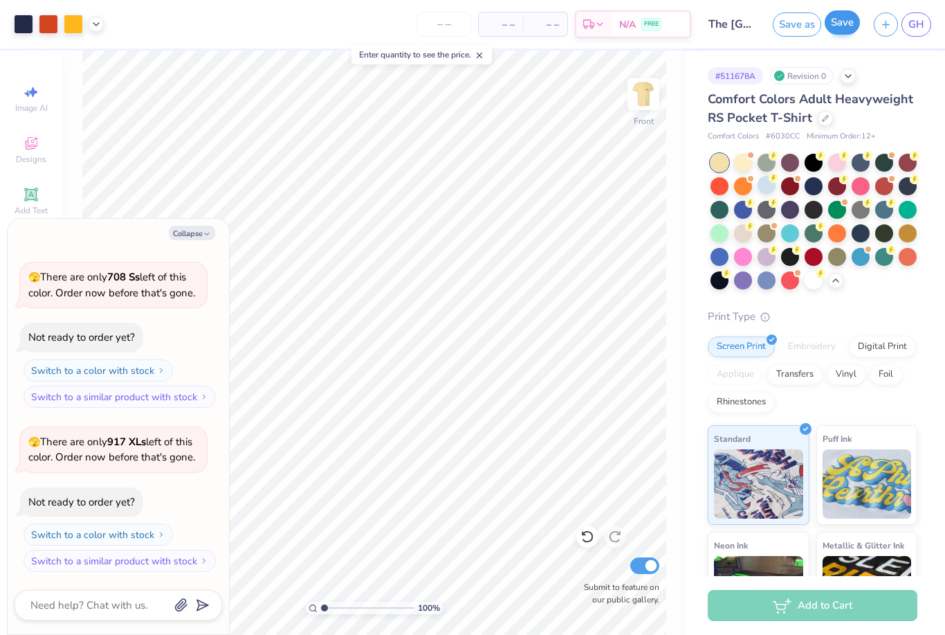
click at [844, 25] on button "Save" at bounding box center [842, 22] width 35 height 24
type textarea "x"
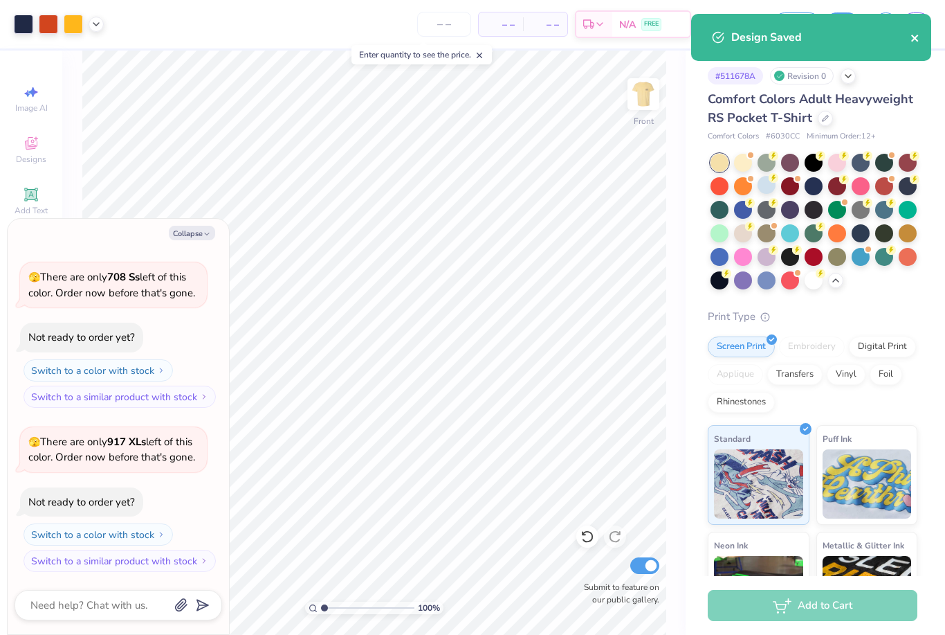
click at [917, 33] on icon "close" at bounding box center [916, 38] width 10 height 11
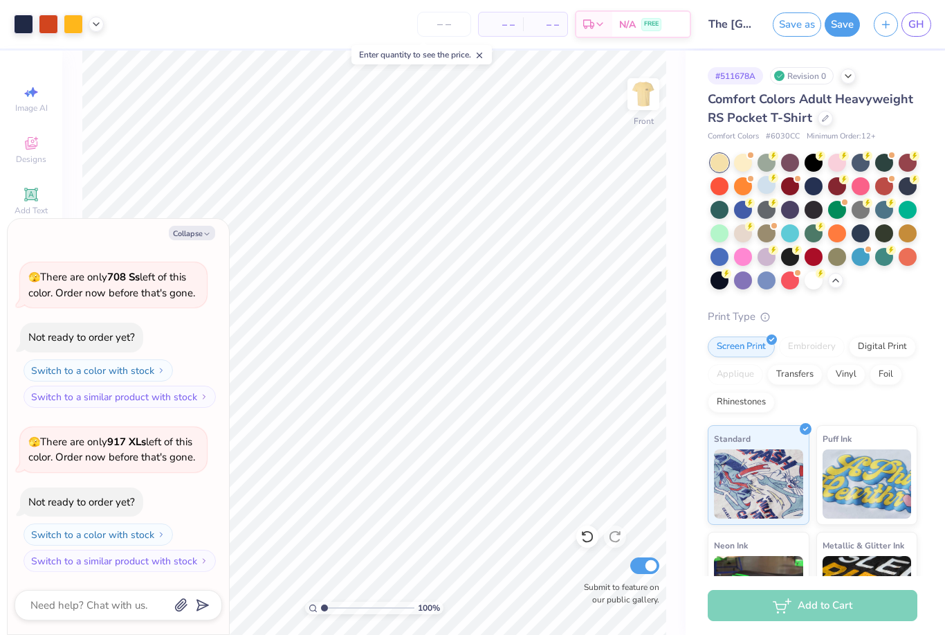
click at [912, 105] on div at bounding box center [811, 106] width 240 height 3
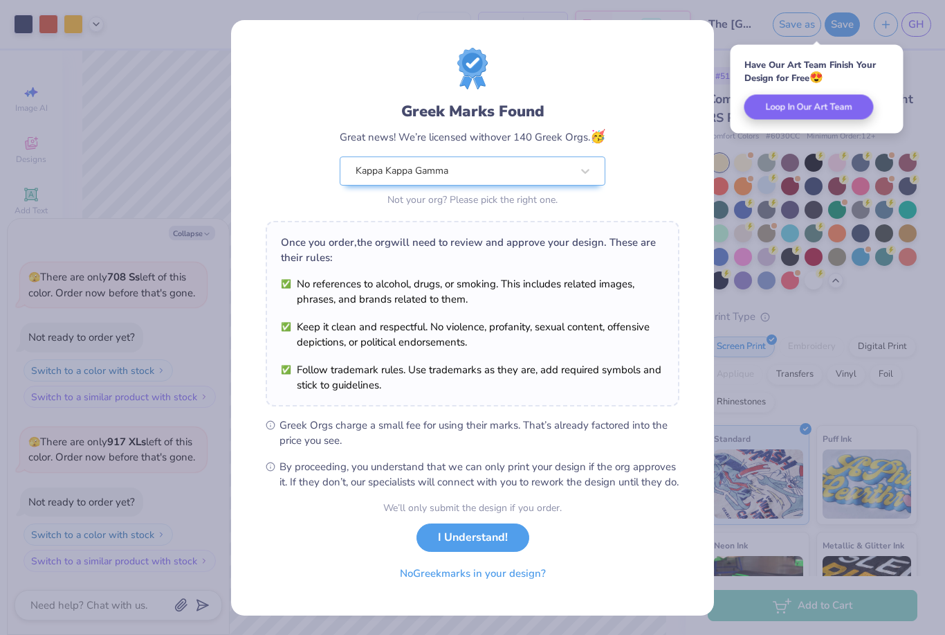
click at [918, 37] on div "Greek Marks Found Great news! We’re licensed with over 140 Greek Orgs. 🥳 Kappa …" at bounding box center [472, 317] width 945 height 635
click at [498, 538] on button "I Understand!" at bounding box center [473, 534] width 113 height 28
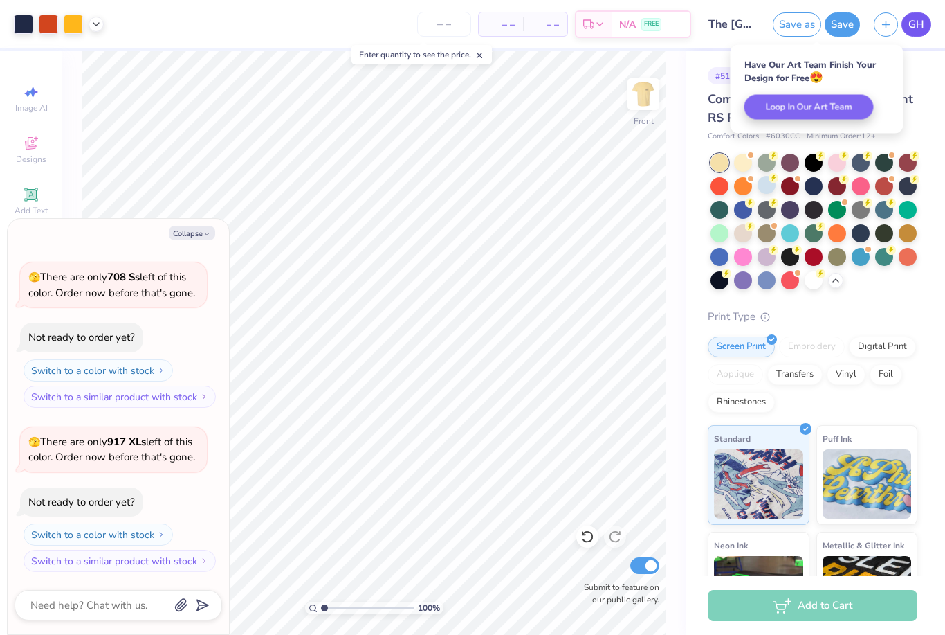
click at [920, 21] on span "GH" at bounding box center [917, 25] width 16 height 16
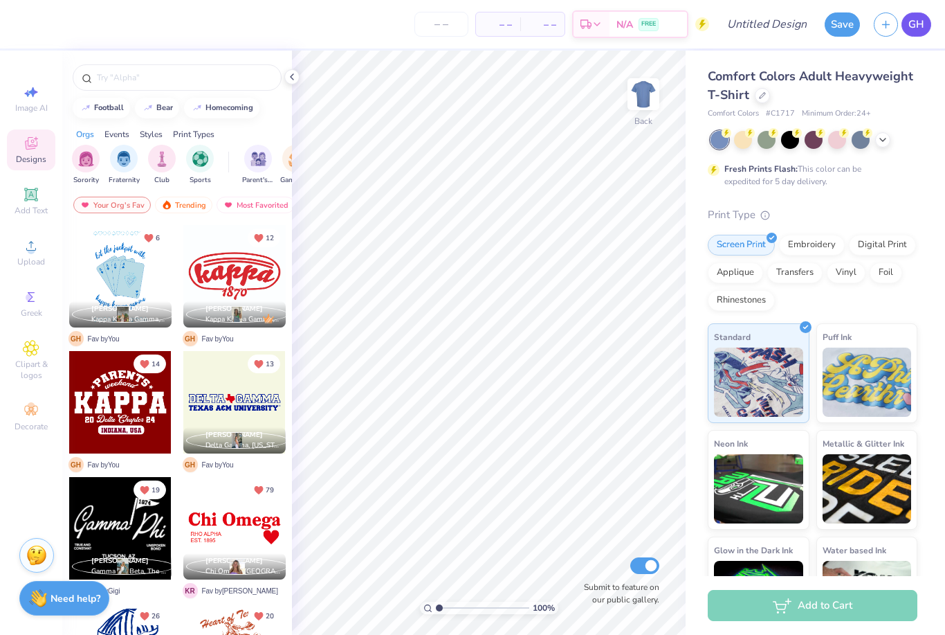
click at [916, 21] on span "GH" at bounding box center [917, 25] width 16 height 16
drag, startPoint x: 0, startPoint y: 0, endPoint x: 921, endPoint y: 30, distance: 921.7
click at [921, 30] on span "GH" at bounding box center [917, 25] width 16 height 16
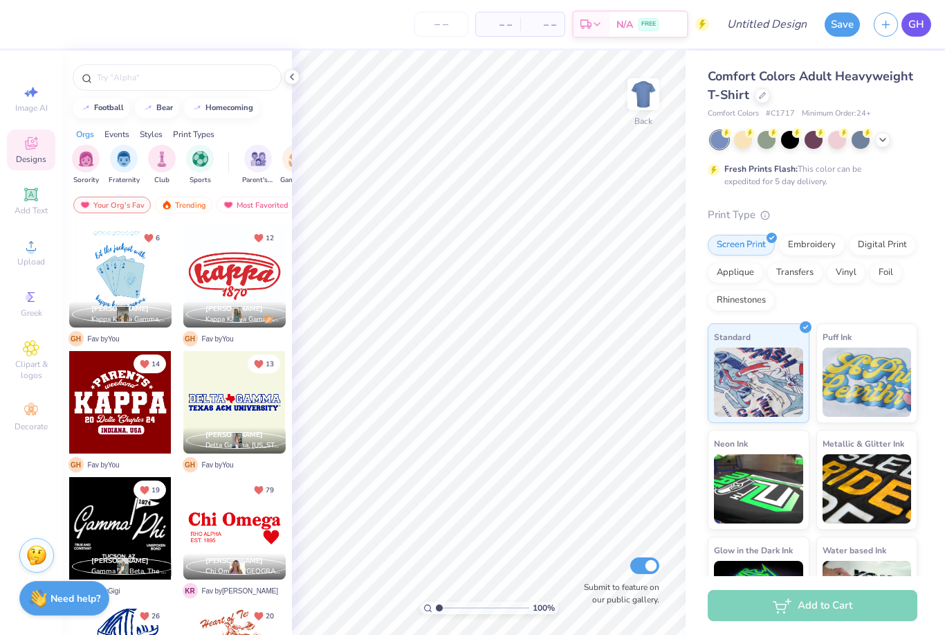
click at [921, 30] on span "GH" at bounding box center [917, 25] width 16 height 16
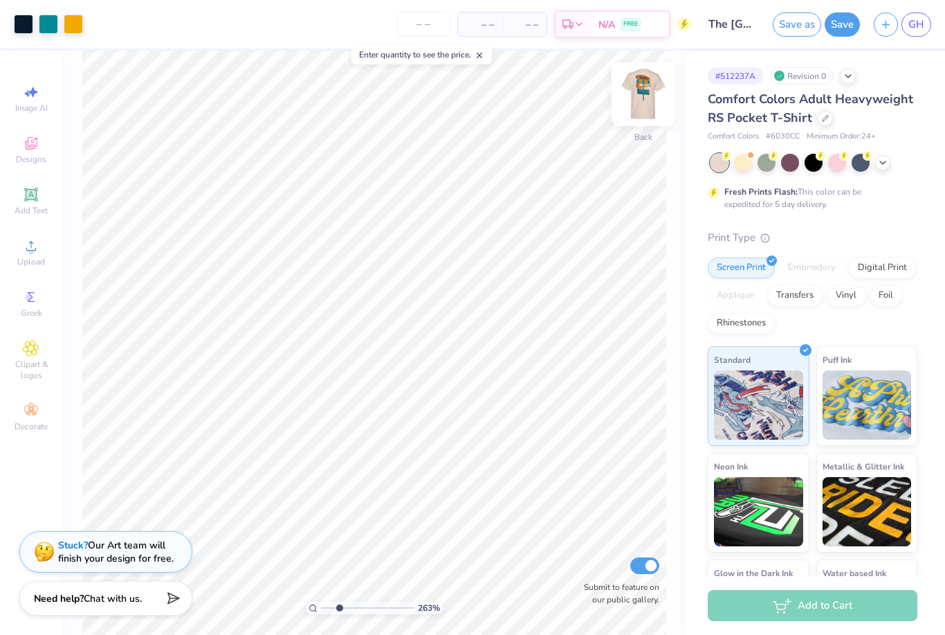
click at [631, 100] on img at bounding box center [643, 93] width 55 height 55
type input "2.62944781134746"
type input "3.25"
type input "2.62944781134746"
type input "3.00"
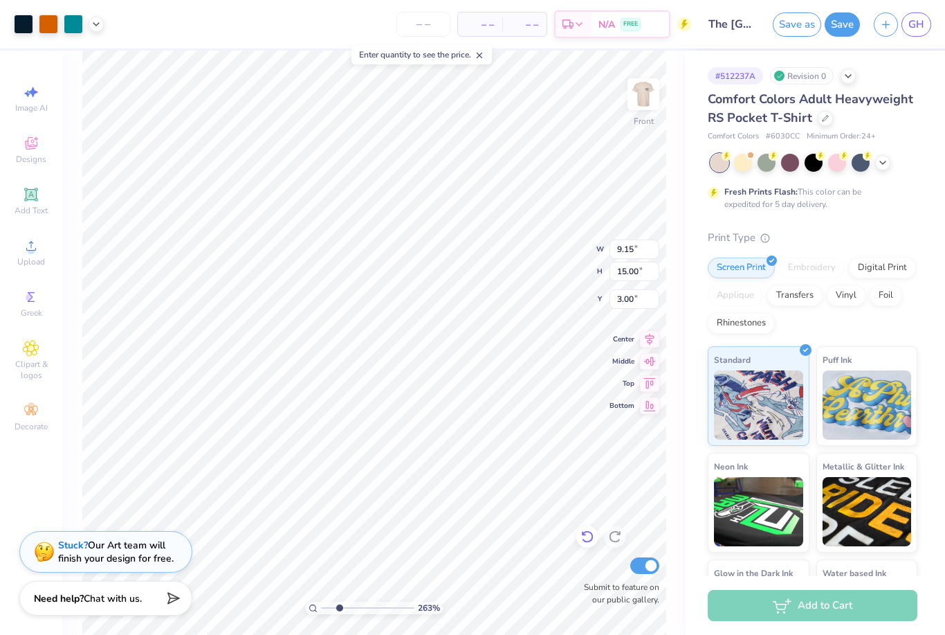
click at [586, 541] on icon at bounding box center [588, 536] width 14 height 14
type input "2.62944781134746"
type input "3.25"
click at [588, 541] on icon at bounding box center [587, 537] width 12 height 12
click at [912, 35] on link "GH" at bounding box center [917, 24] width 30 height 24
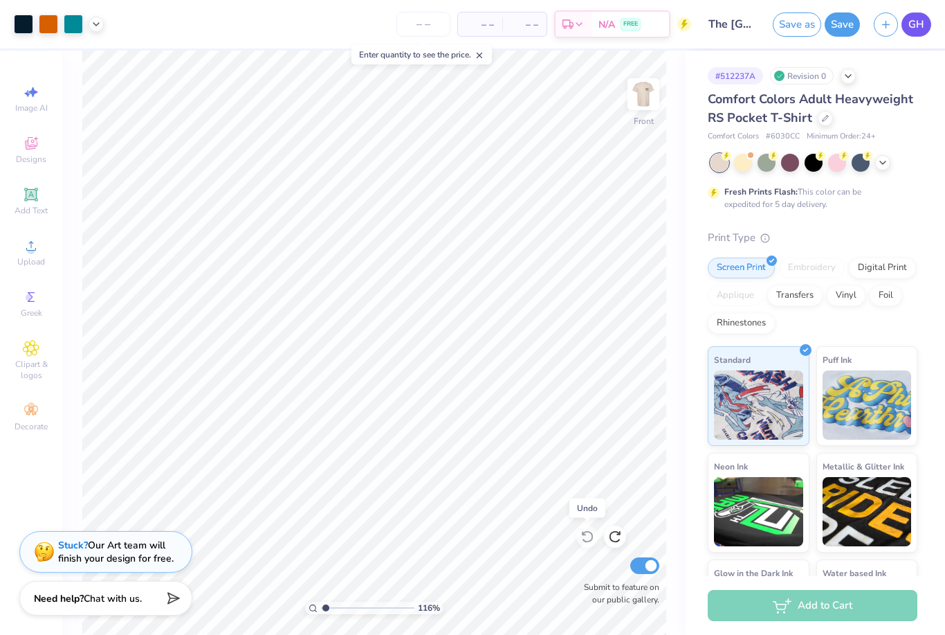
type input "1.15648518206686"
